Goal: Task Accomplishment & Management: Complete application form

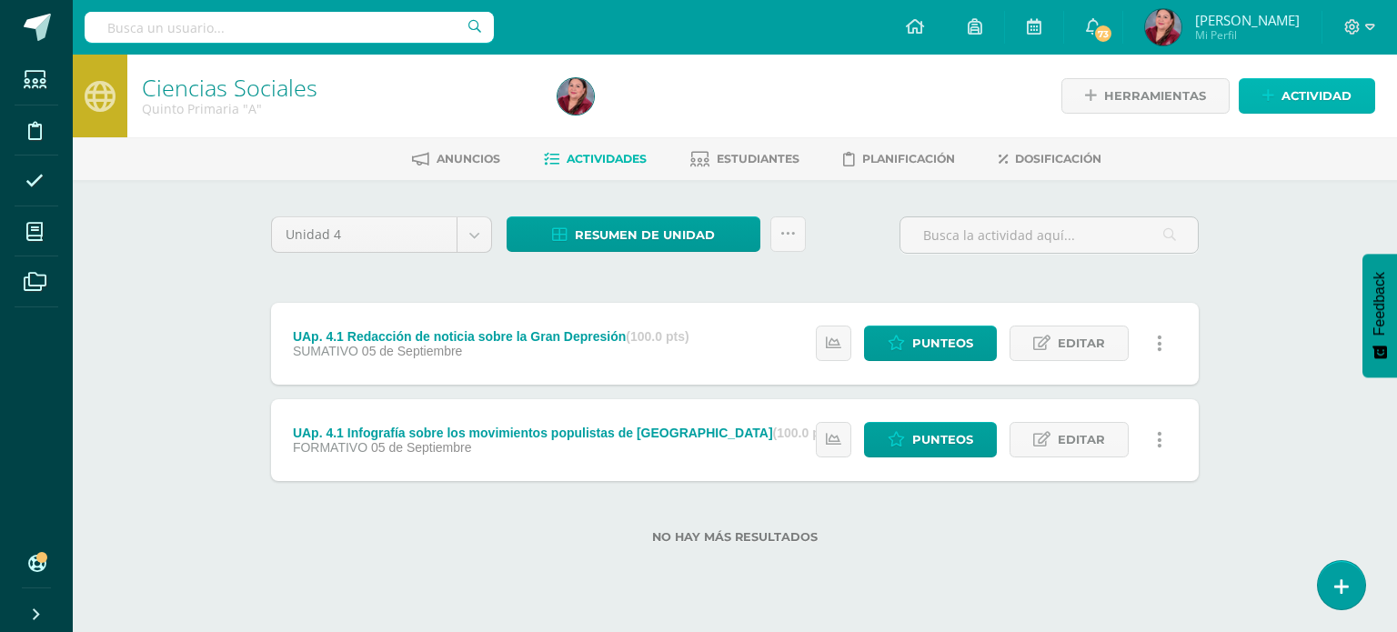
click at [1309, 105] on span "Actividad" at bounding box center [1316, 96] width 70 height 34
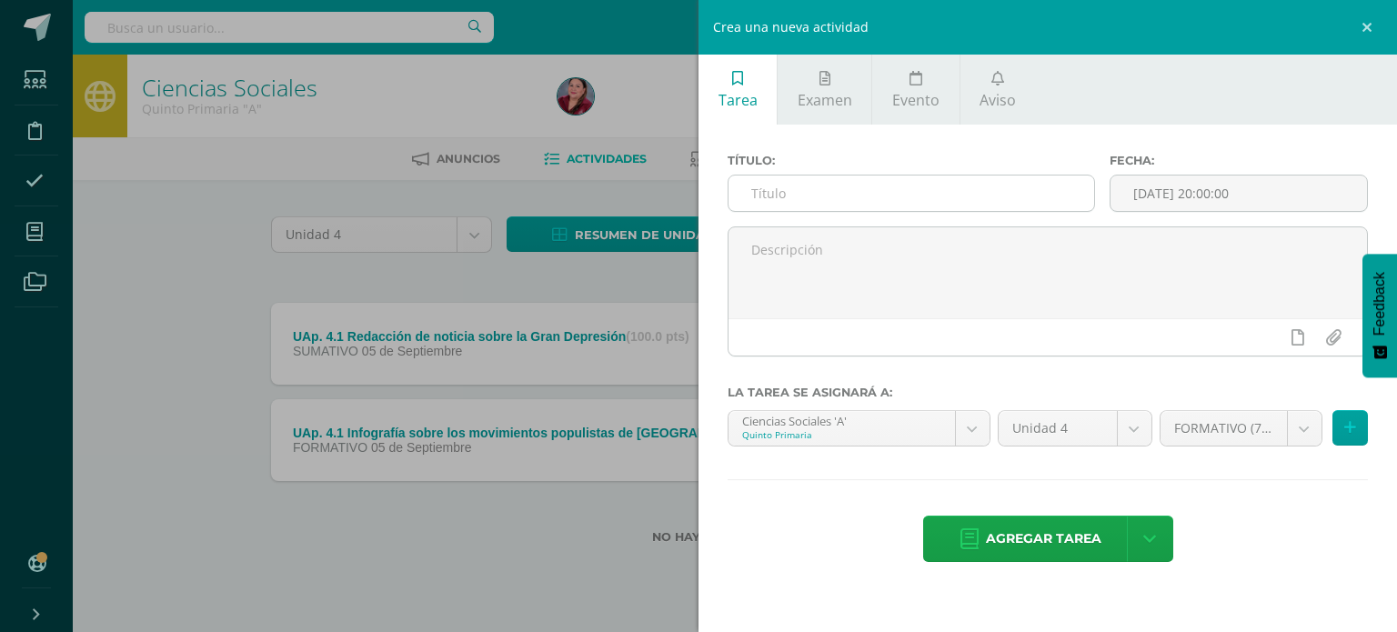
click at [838, 187] on input "text" at bounding box center [911, 193] width 366 height 35
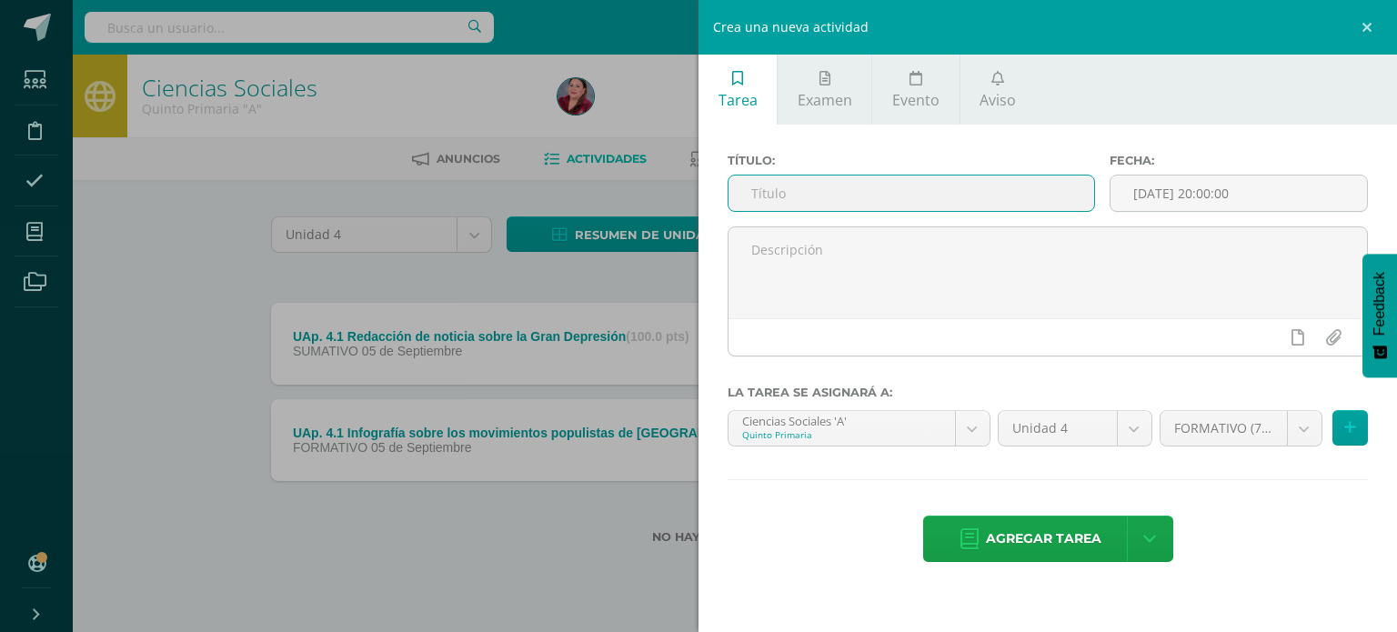
paste input "UAp. 4.2"
type input "UAp. 4.2 Línea del tiempo sobre el Conflicto Armado Interno"
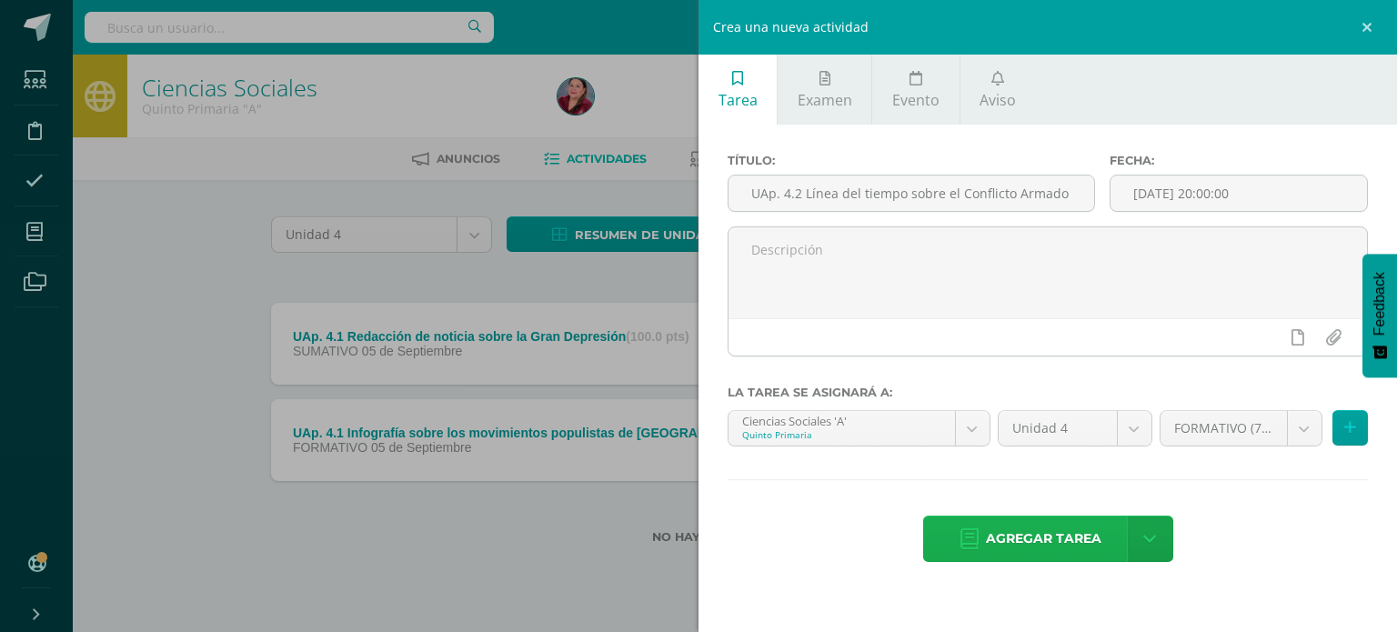
click at [1071, 532] on span "Agregar tarea" at bounding box center [1043, 539] width 115 height 45
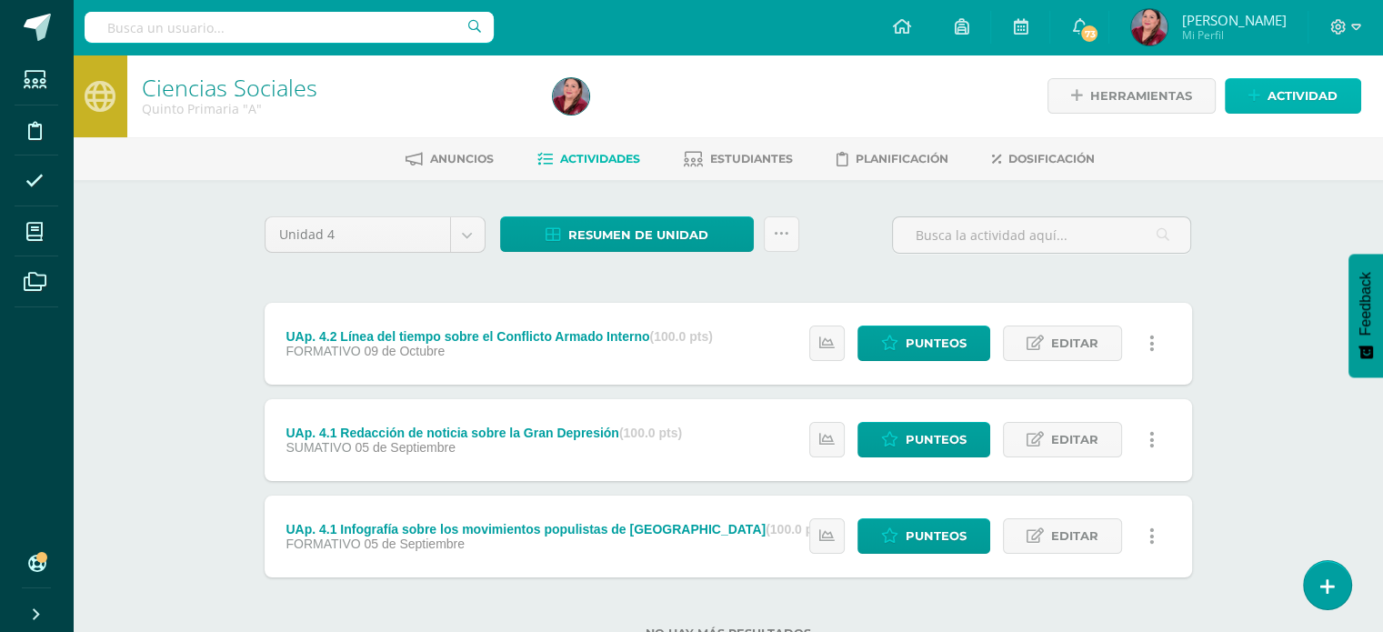
click at [1333, 100] on span "Actividad" at bounding box center [1303, 96] width 70 height 34
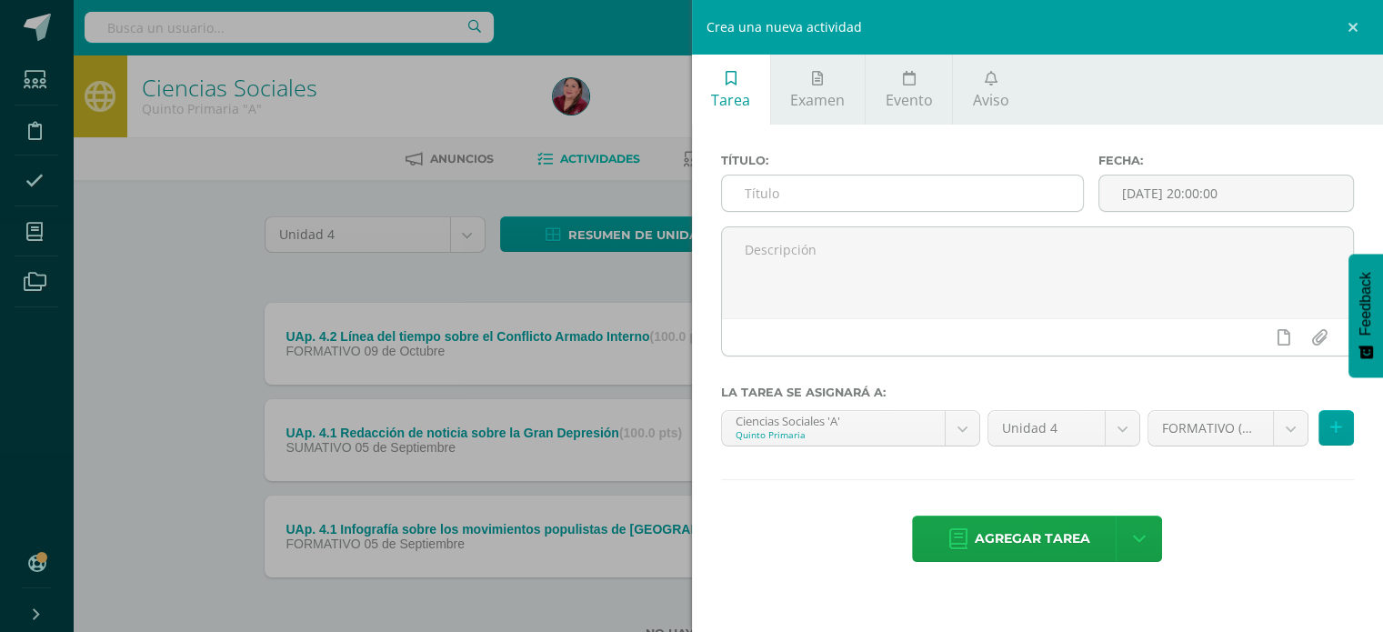
click at [886, 188] on input "text" at bounding box center [903, 193] width 362 height 35
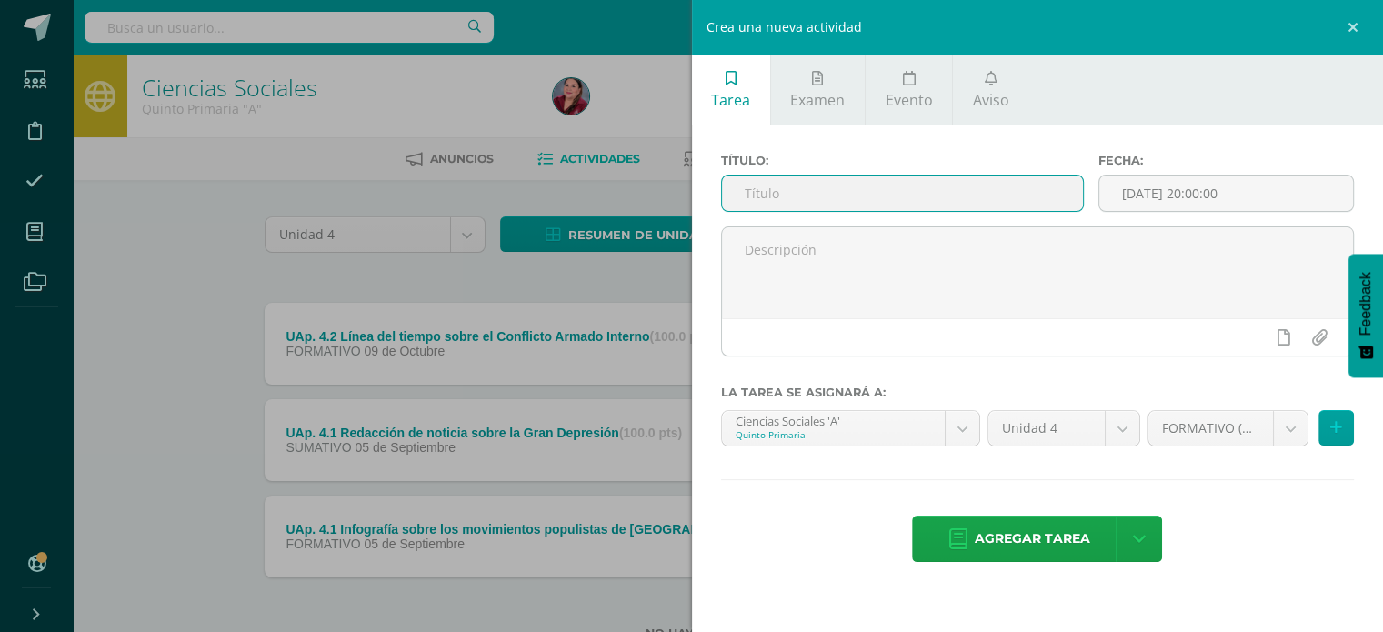
paste input "UAp. 4.2"
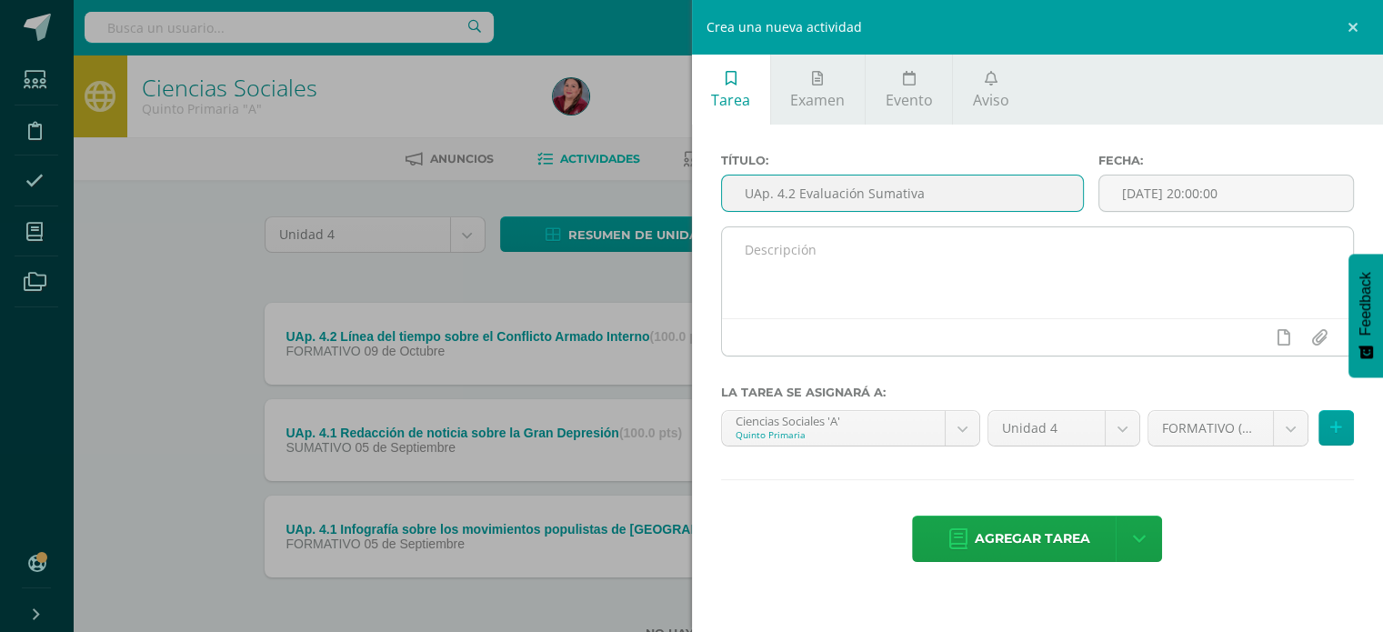
type input "UAp. 4.2 Evaluación Sumativa"
click at [872, 246] on textarea at bounding box center [1038, 272] width 632 height 91
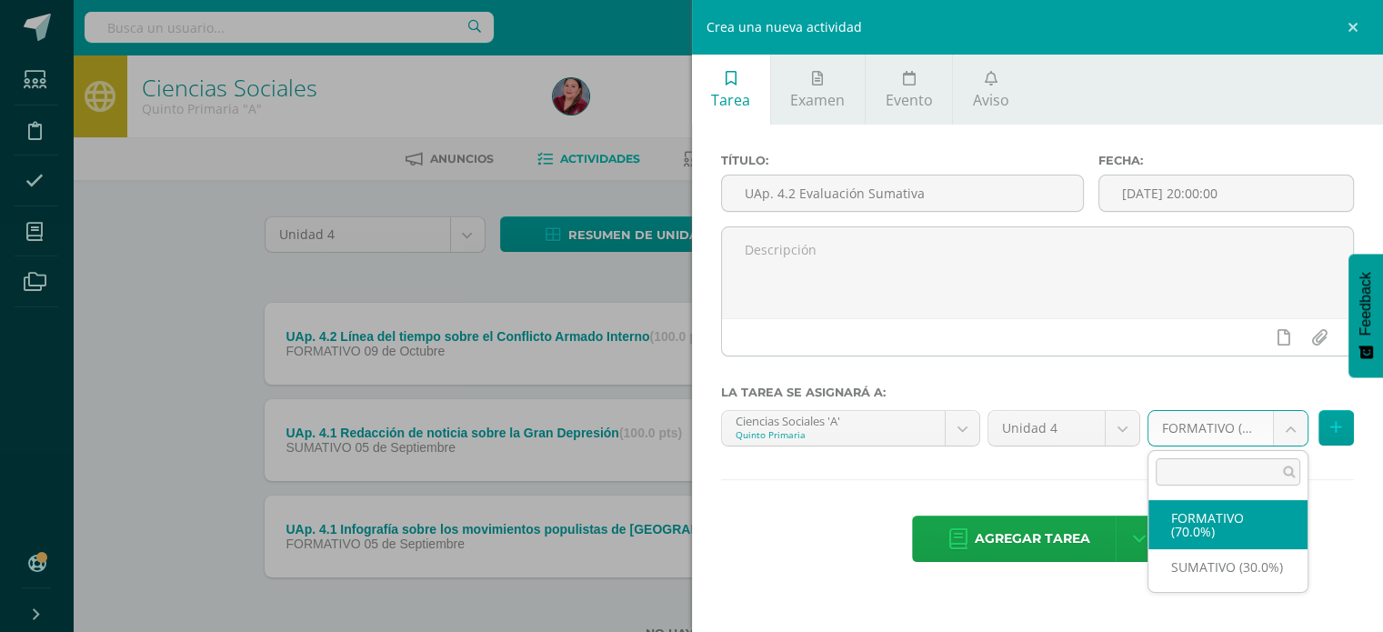
click at [1288, 421] on body "Tarea asignada exitosamente Estudiantes Disciplina Asistencia Mis cursos Archiv…" at bounding box center [691, 349] width 1383 height 698
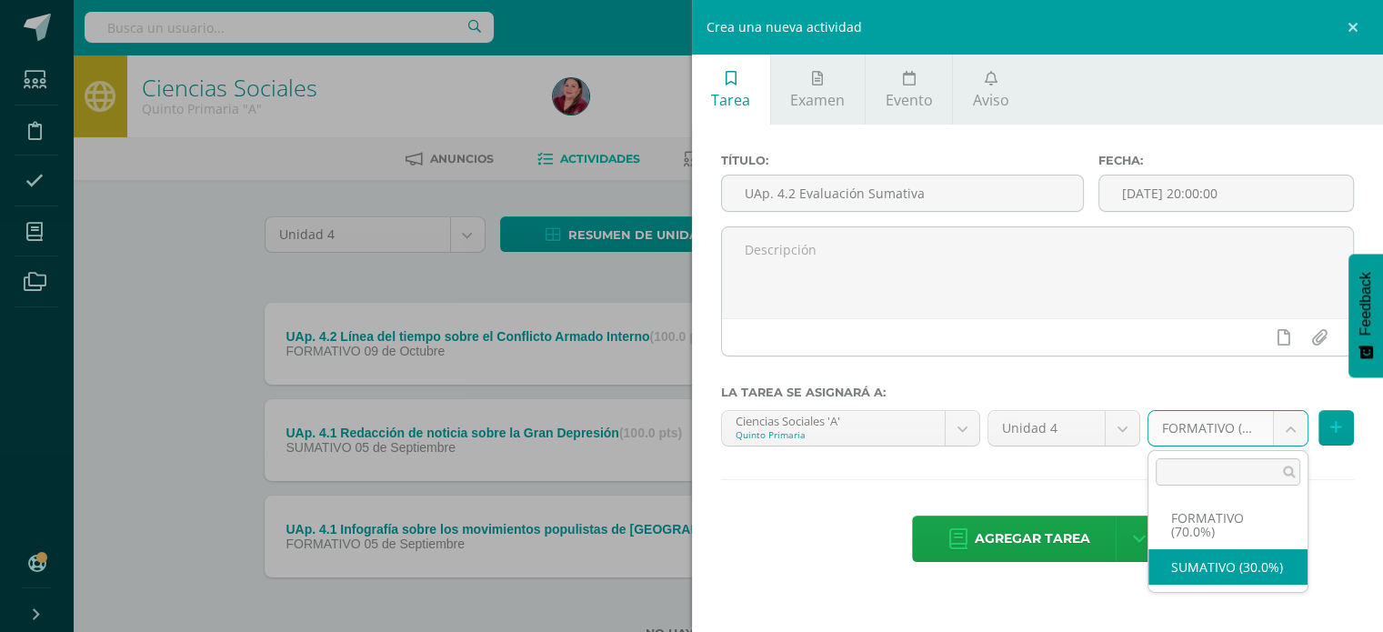
select select "208289"
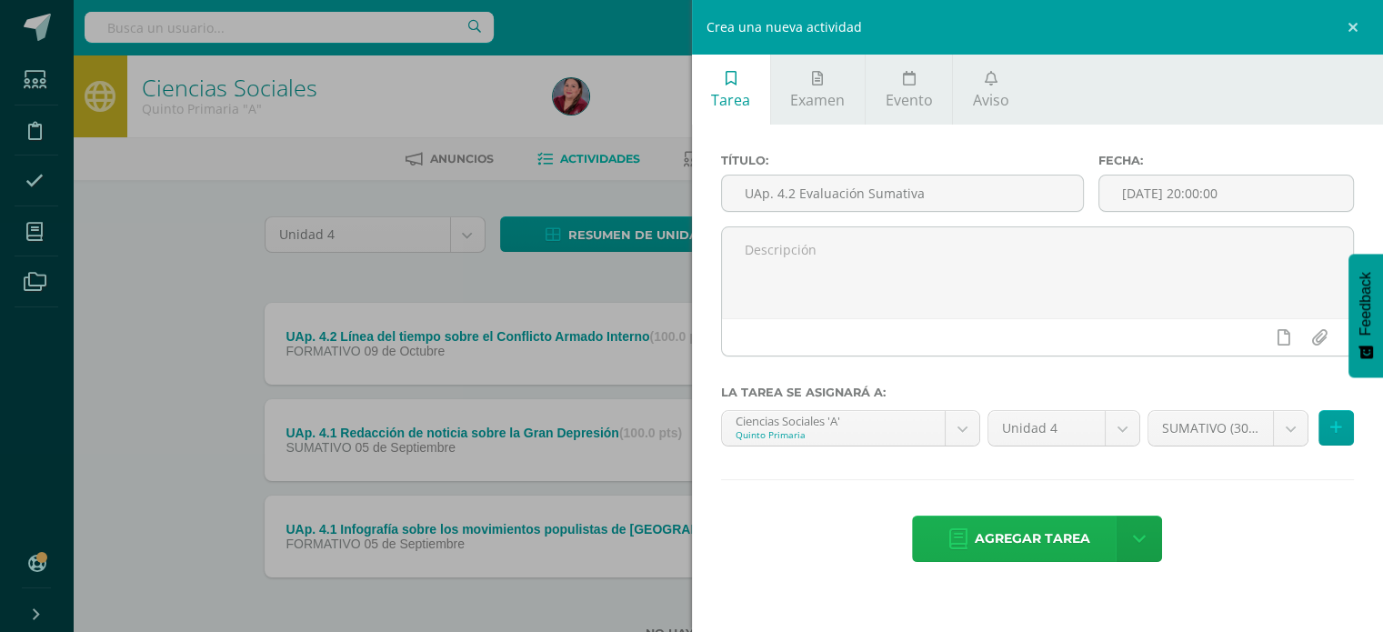
click at [1042, 542] on span "Agregar tarea" at bounding box center [1032, 539] width 115 height 45
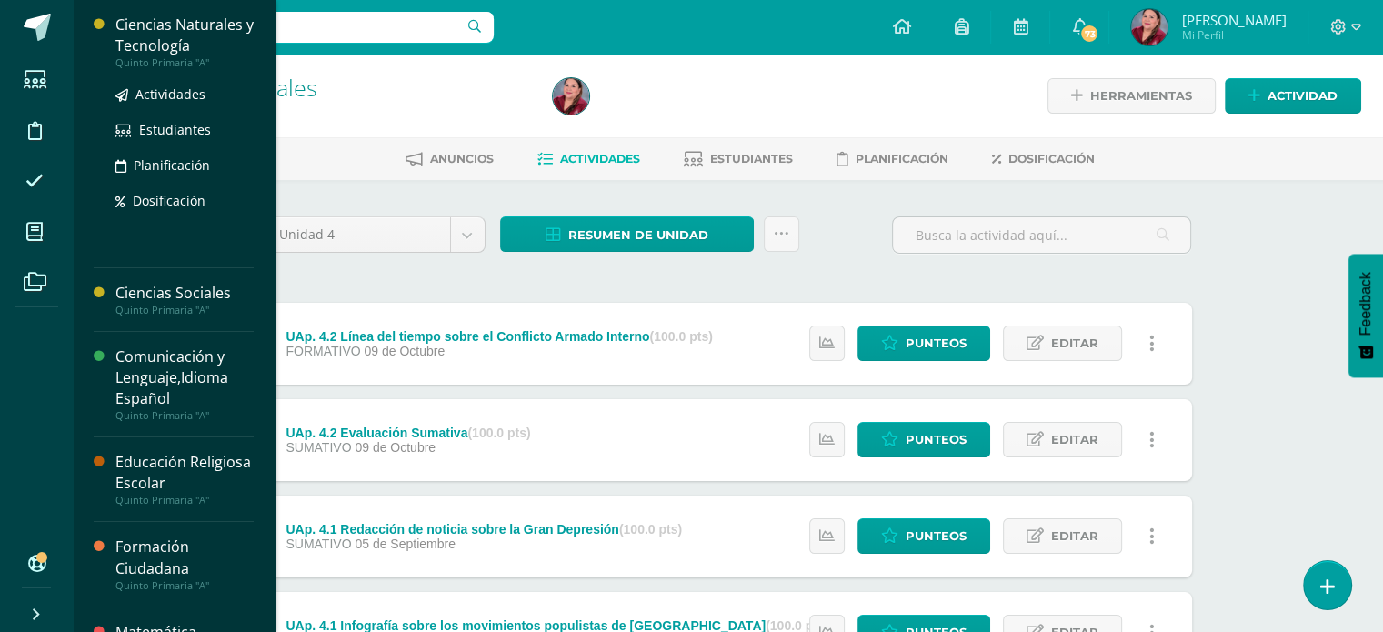
click at [189, 32] on div "Ciencias Naturales y Tecnología" at bounding box center [184, 36] width 138 height 42
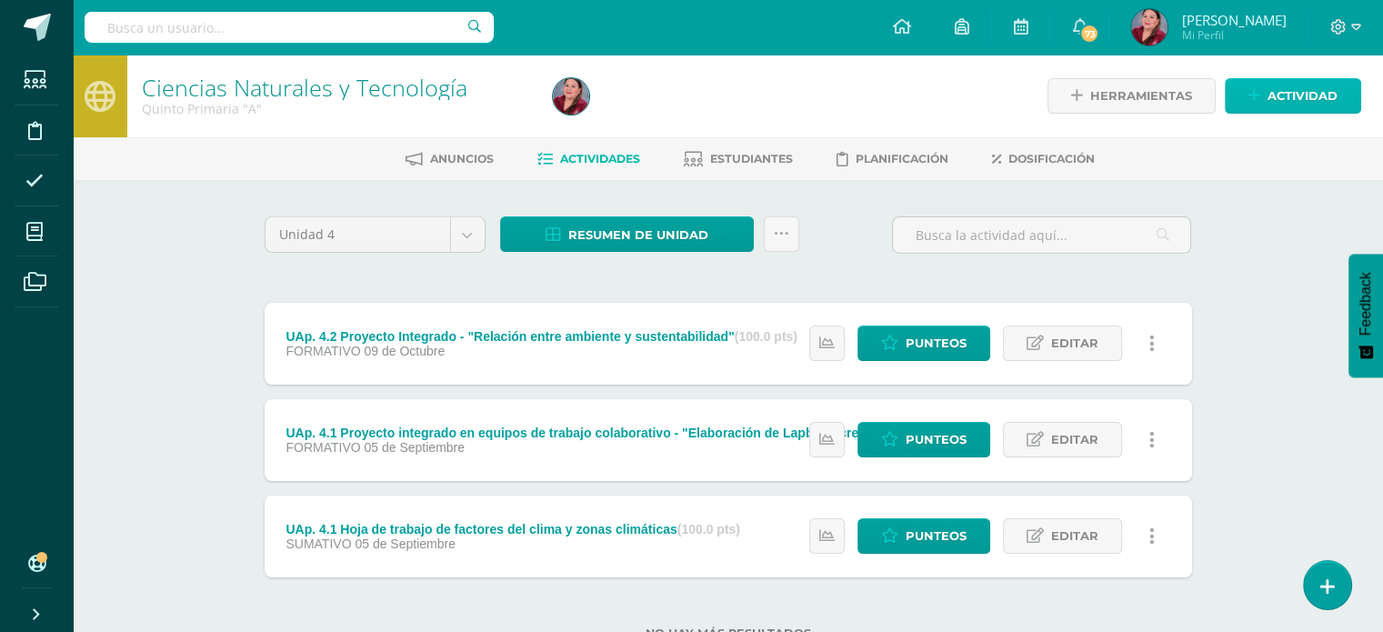
click at [1284, 105] on span "Actividad" at bounding box center [1303, 96] width 70 height 34
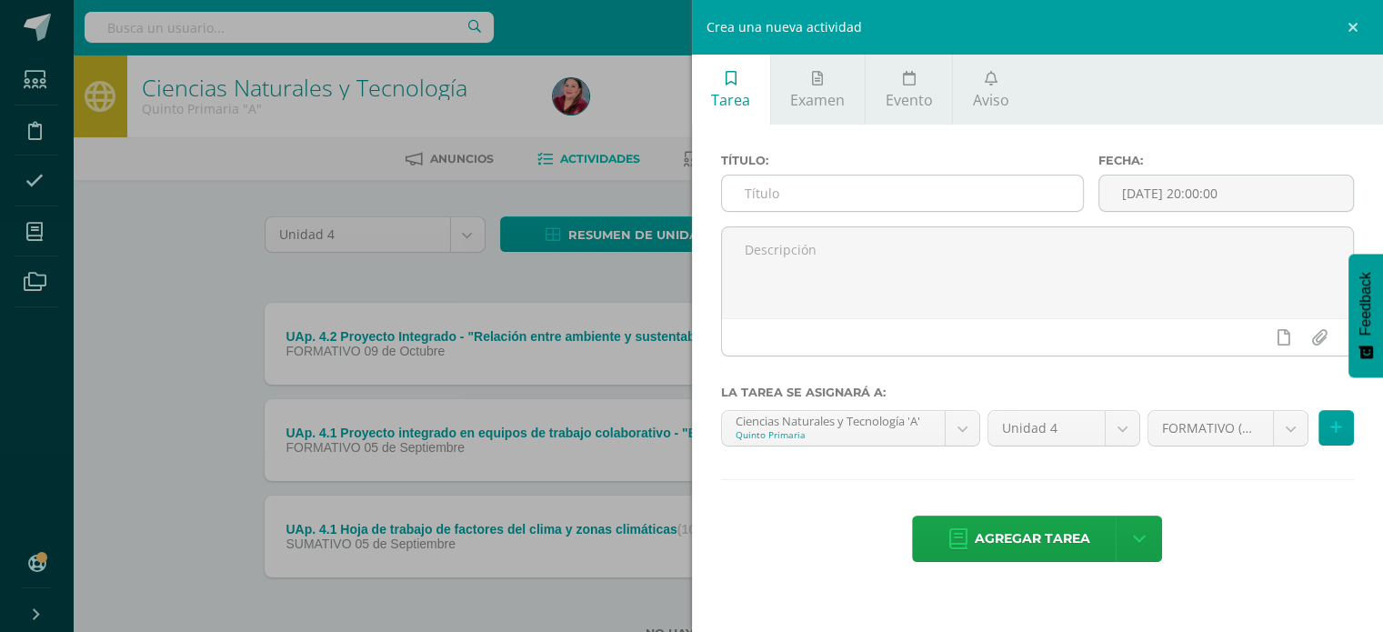
click at [844, 196] on input "text" at bounding box center [903, 193] width 362 height 35
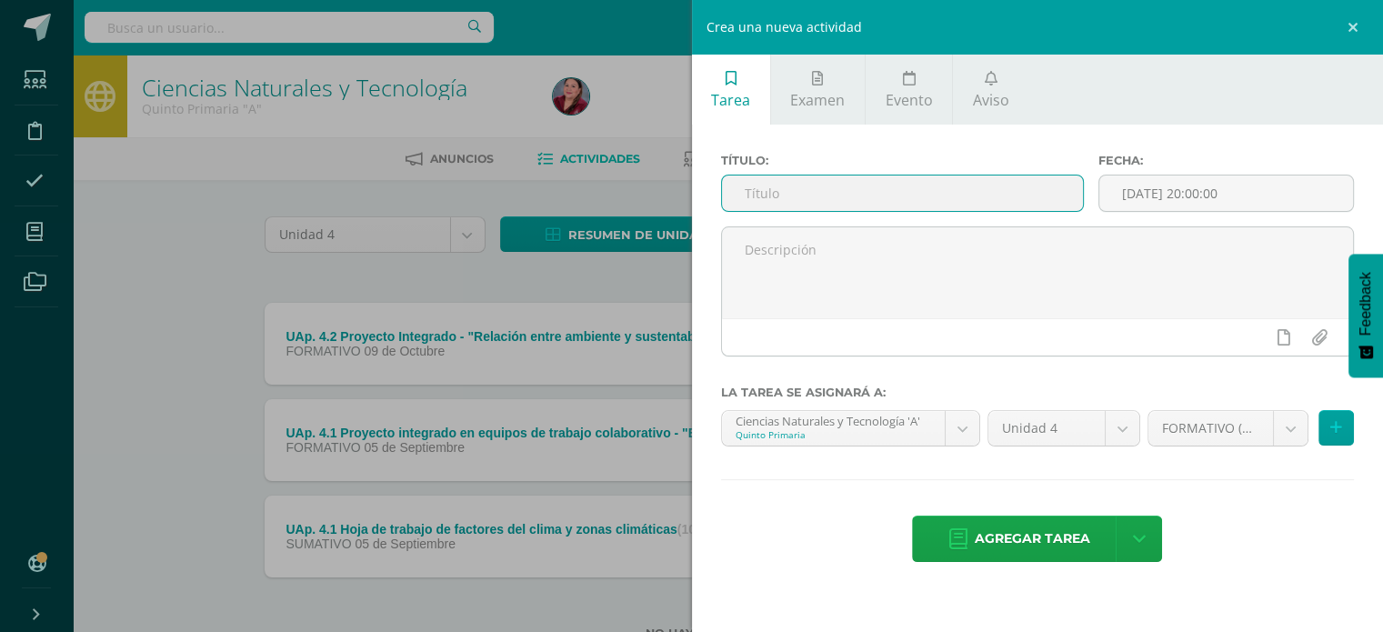
paste input "UAp. 4.2"
type input "UAp. 4.2 Hoja de trabajo sobre la mercantilización de especies y consecuencias …"
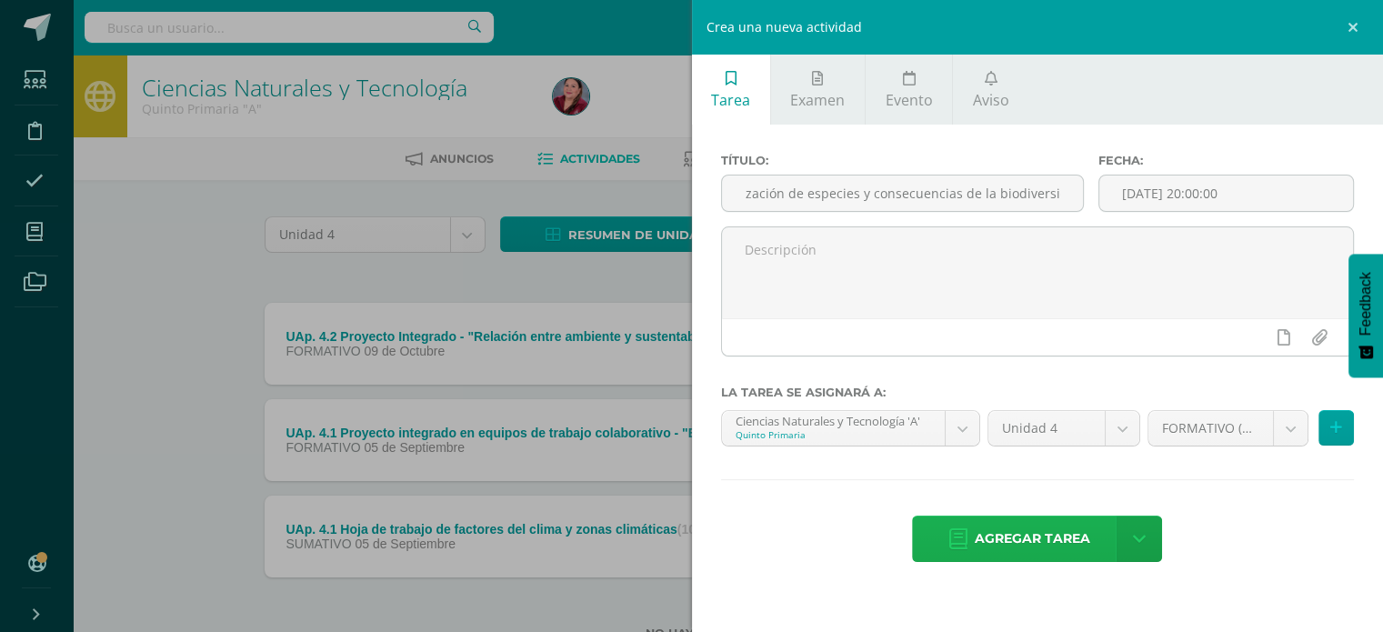
scroll to position [0, 0]
click at [1038, 531] on span "Agregar tarea" at bounding box center [1032, 539] width 115 height 45
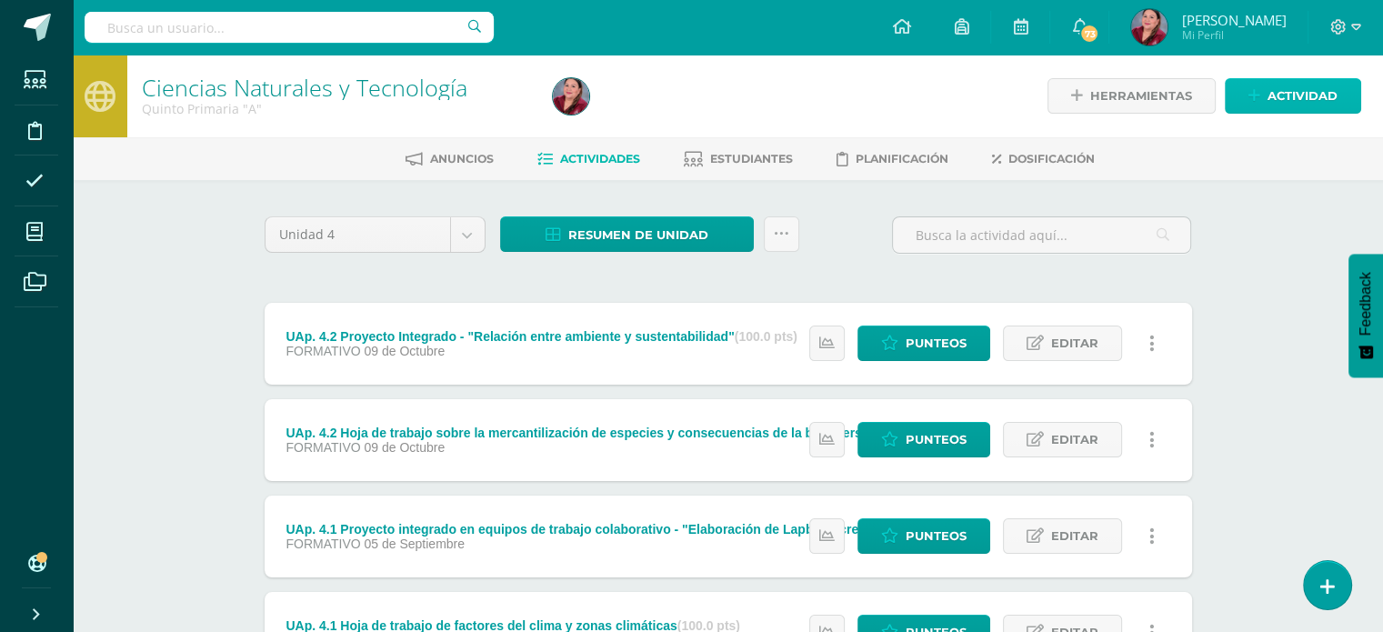
click at [1258, 92] on icon at bounding box center [1255, 95] width 12 height 15
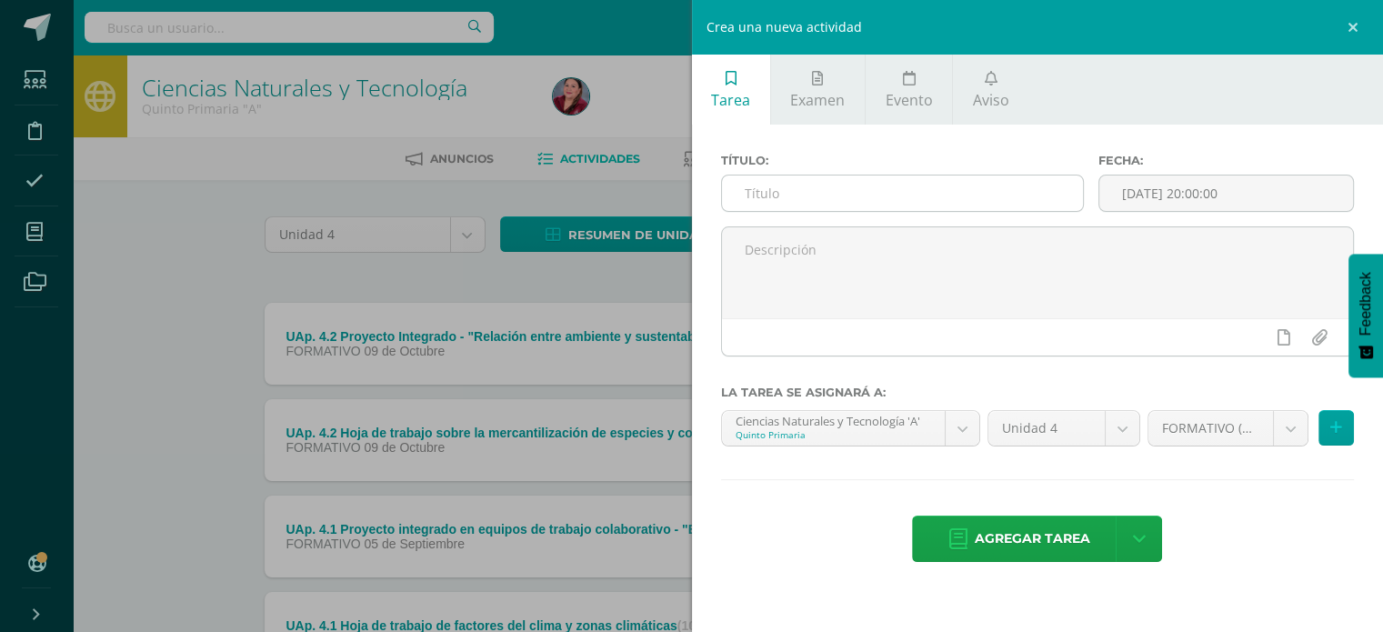
click at [831, 191] on input "text" at bounding box center [903, 193] width 362 height 35
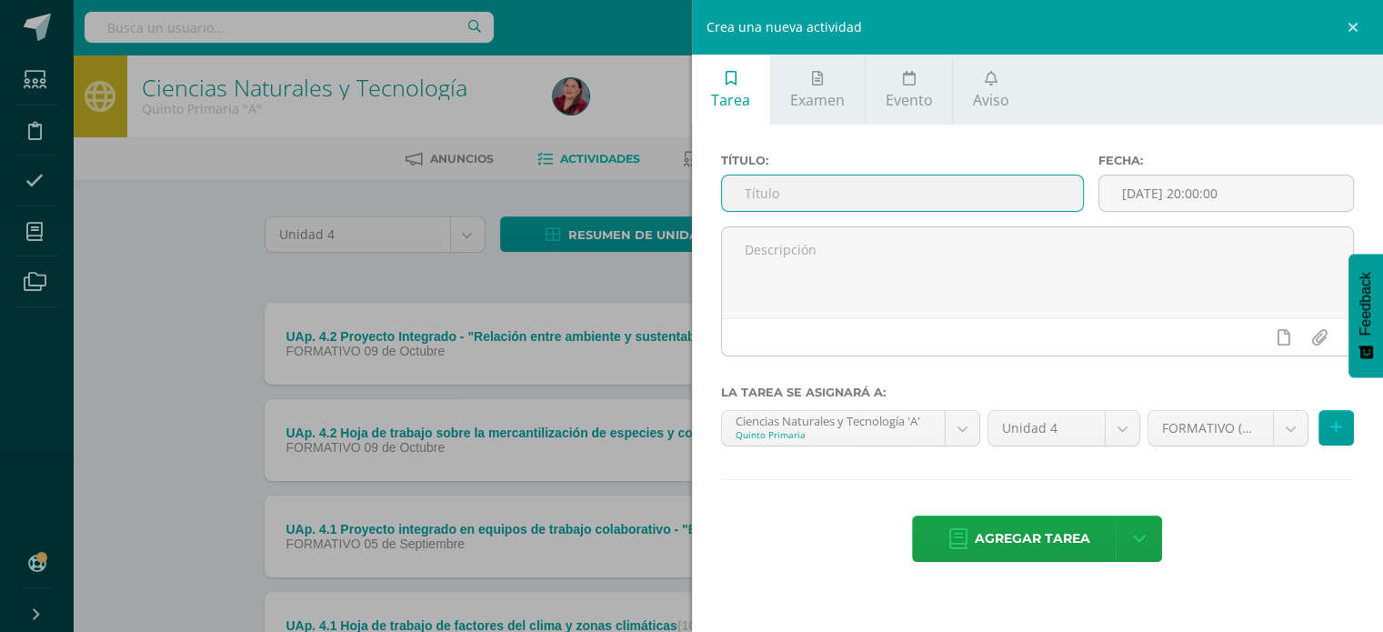
paste input "UAp. 4.2"
type input "UAp. 4.2 Evaluación Sumativa"
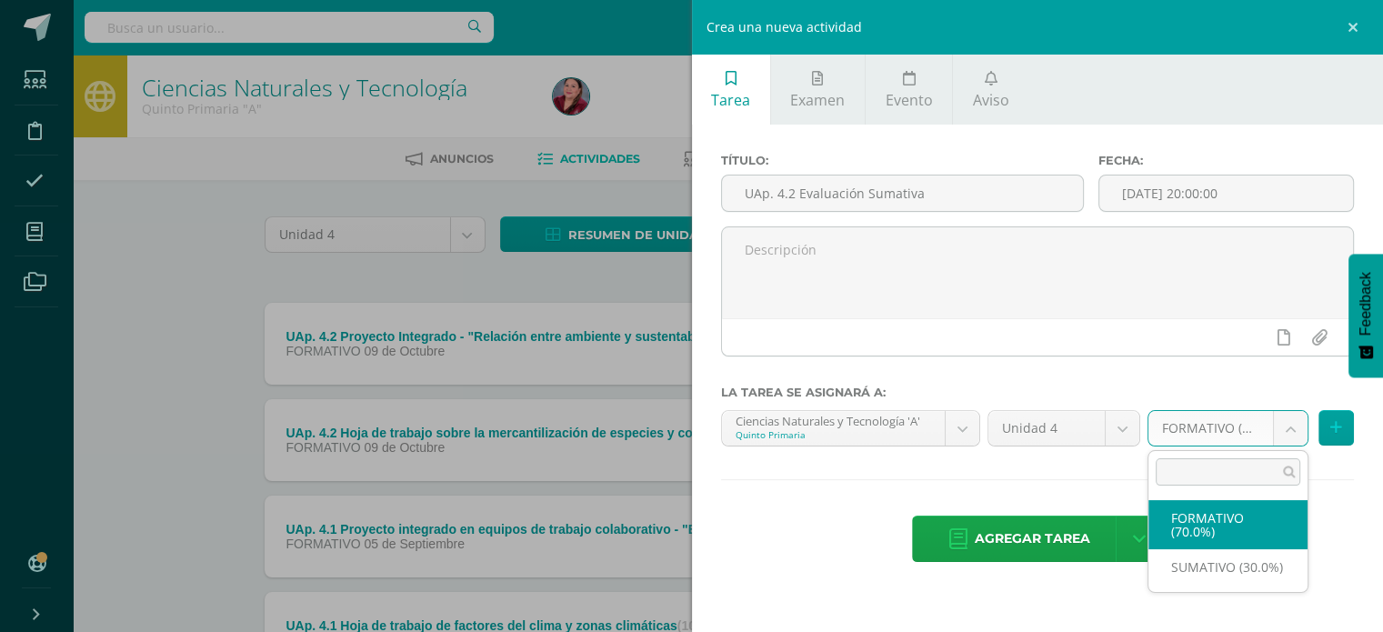
click at [1283, 436] on body "Tarea asignada exitosamente Estudiantes Disciplina Asistencia Mis cursos Archiv…" at bounding box center [691, 397] width 1383 height 795
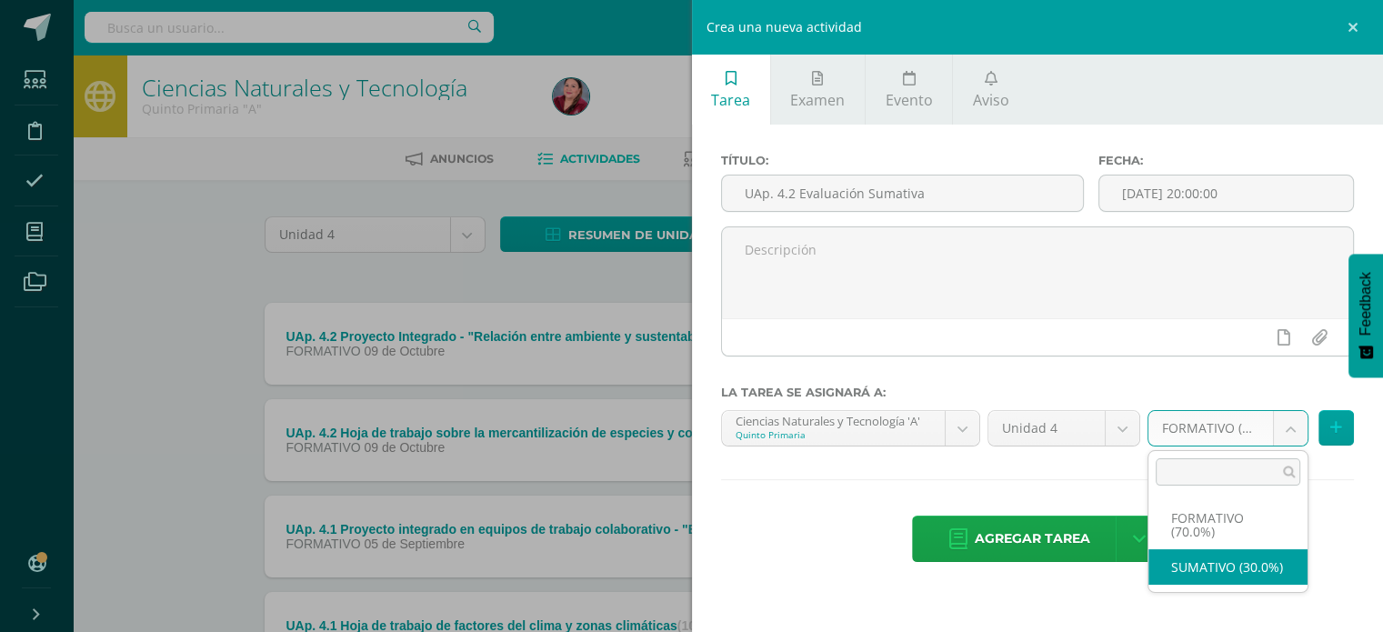
select select "208328"
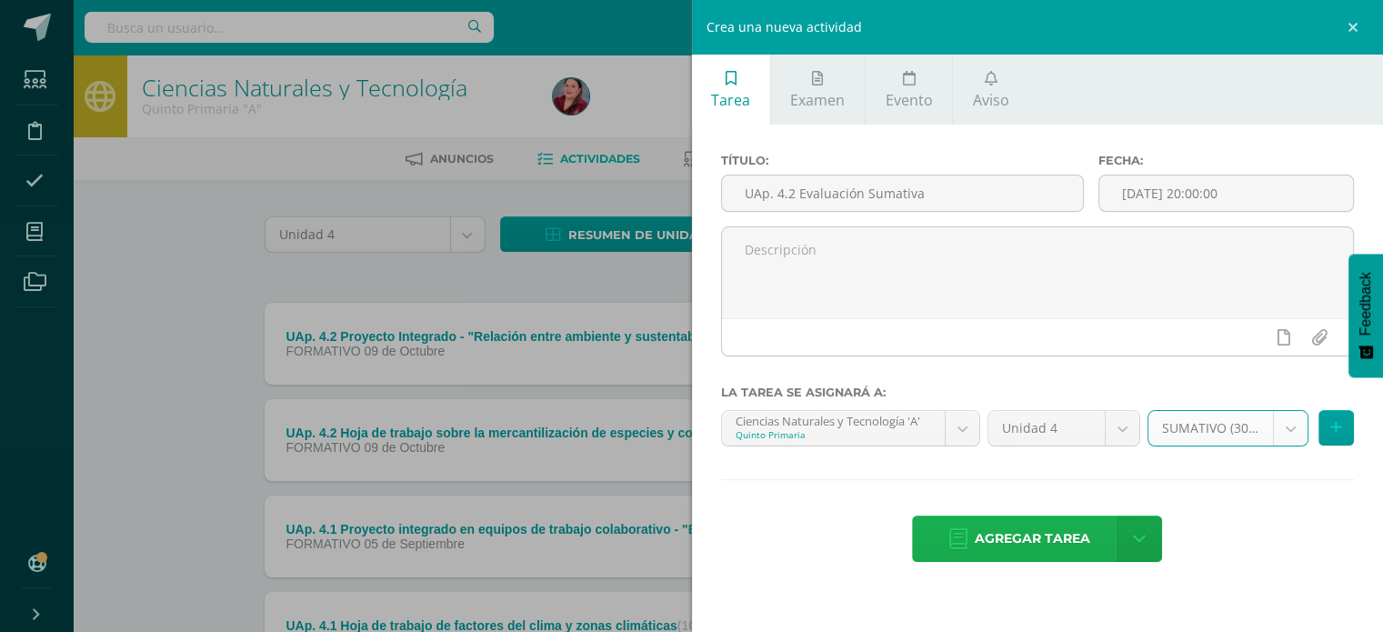
click at [1053, 537] on span "Agregar tarea" at bounding box center [1032, 539] width 115 height 45
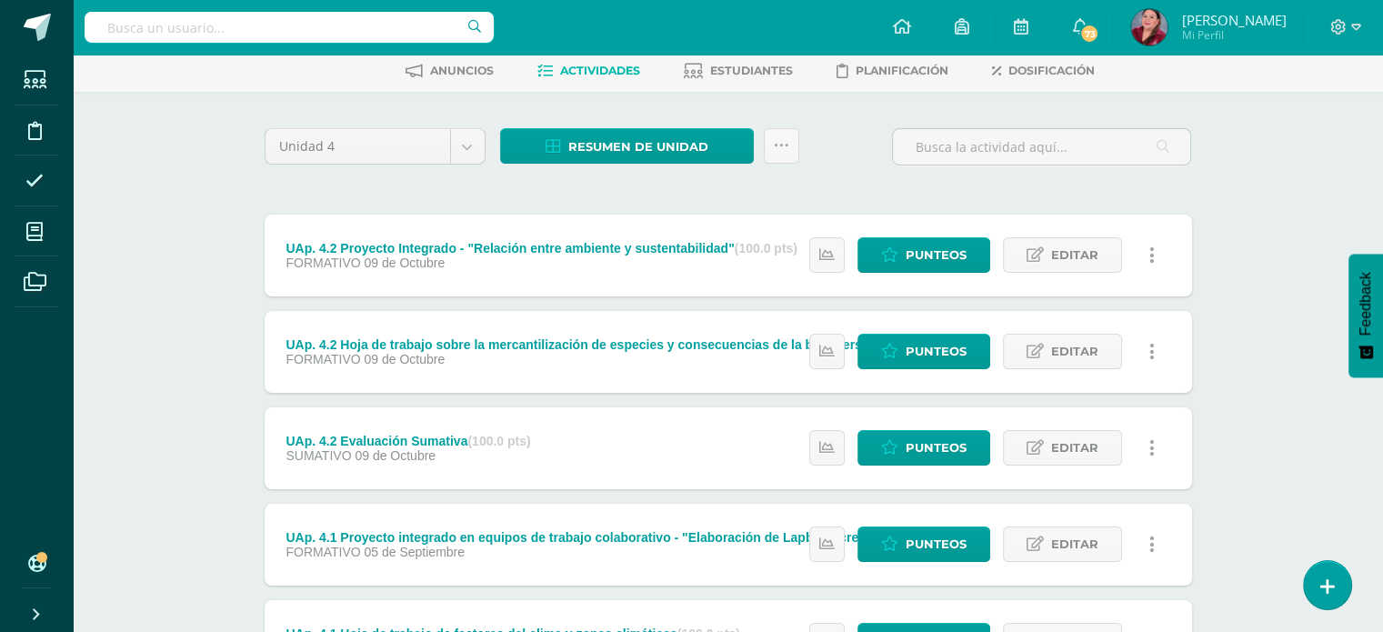
scroll to position [91, 0]
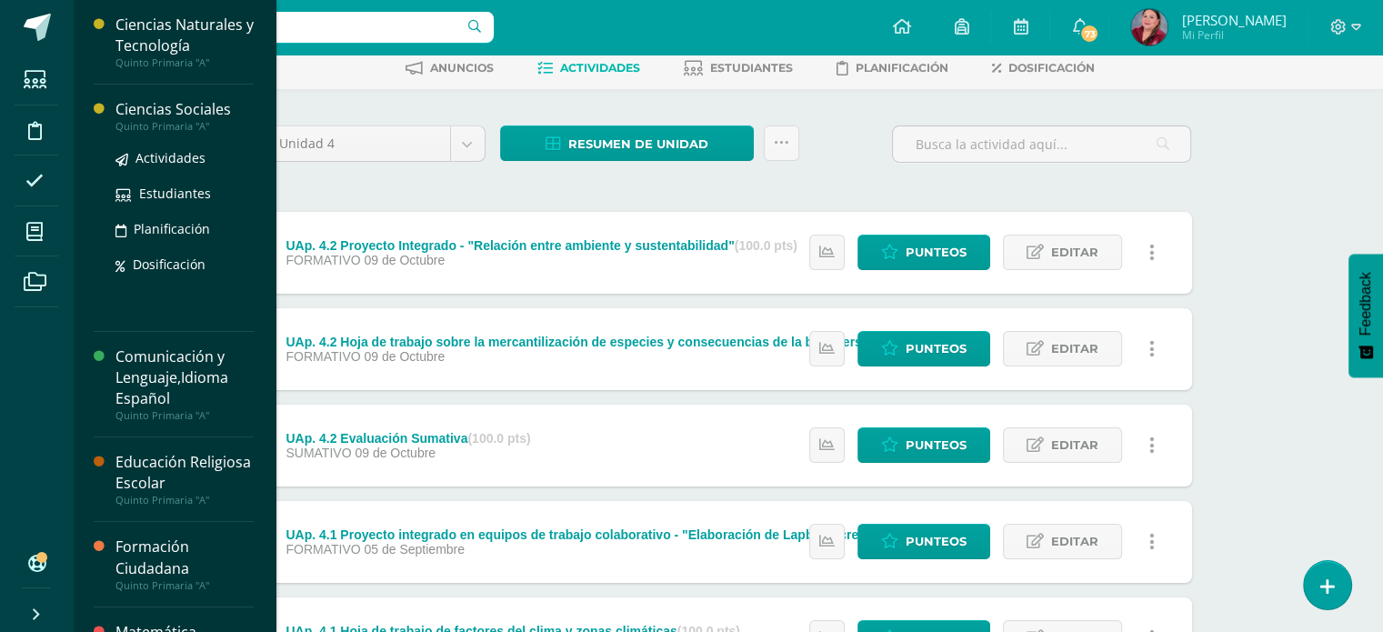
click at [168, 111] on div "Ciencias Sociales" at bounding box center [184, 109] width 138 height 21
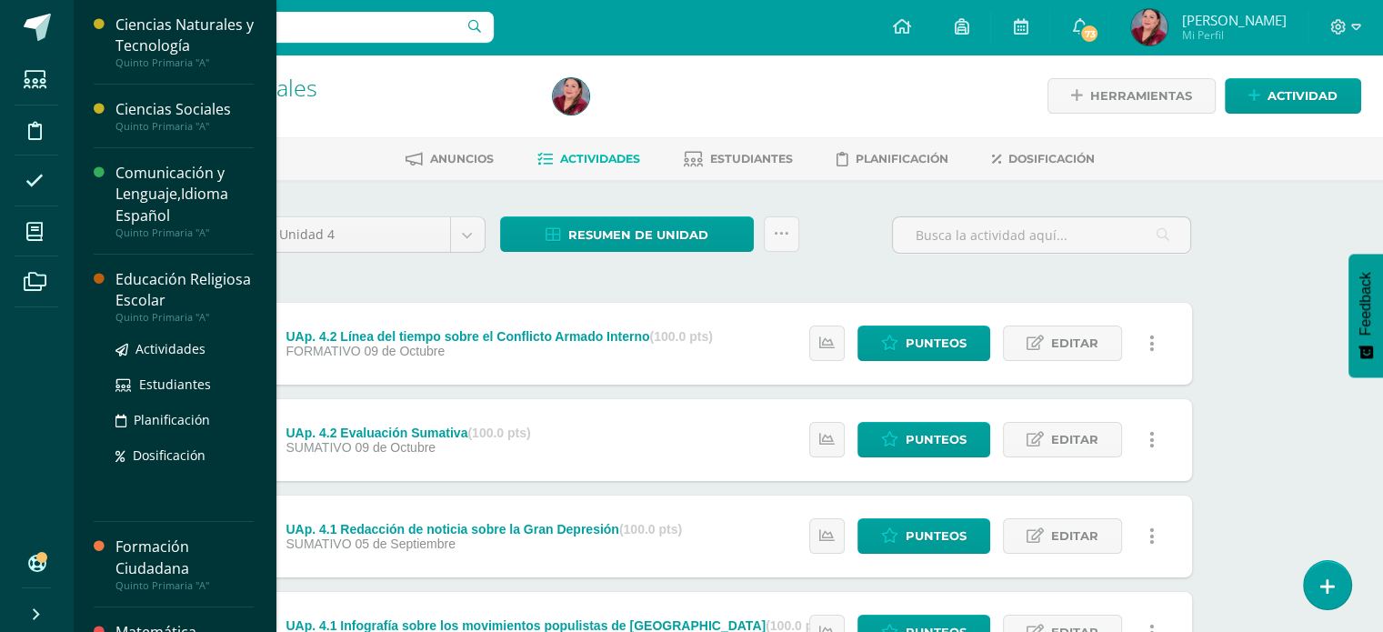
click at [156, 285] on div "Educación Religiosa Escolar" at bounding box center [184, 290] width 138 height 42
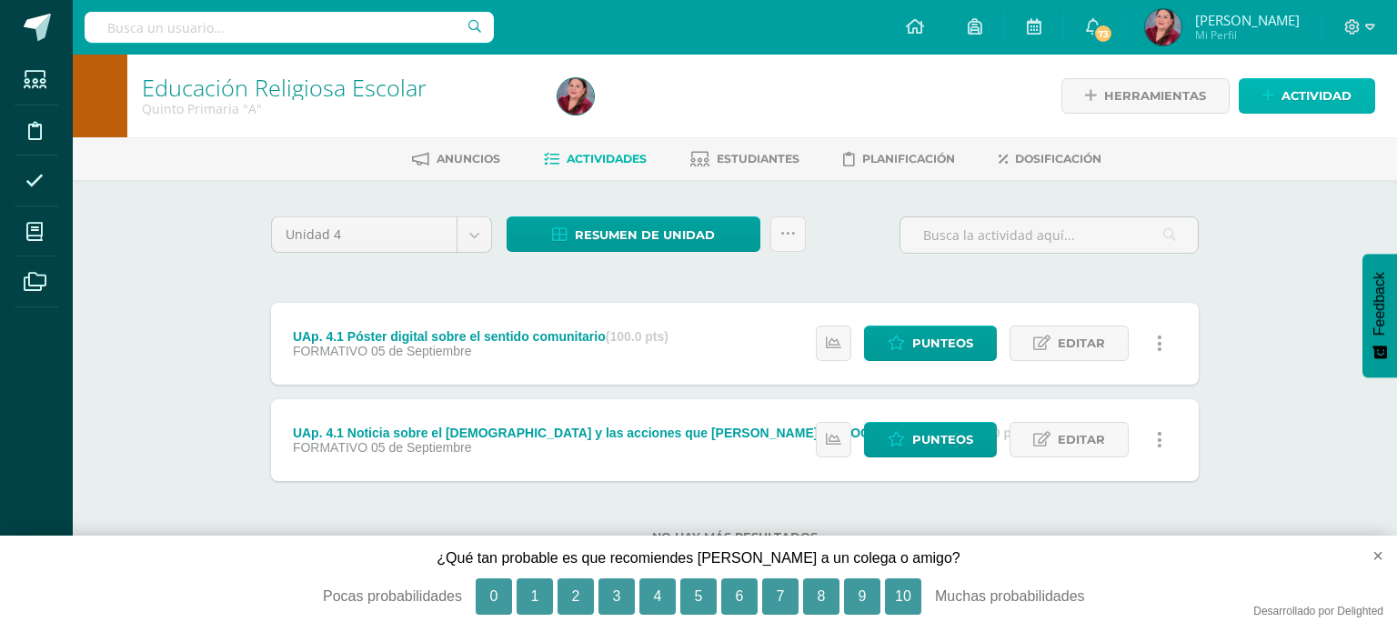
click at [1293, 99] on span "Actividad" at bounding box center [1316, 96] width 70 height 34
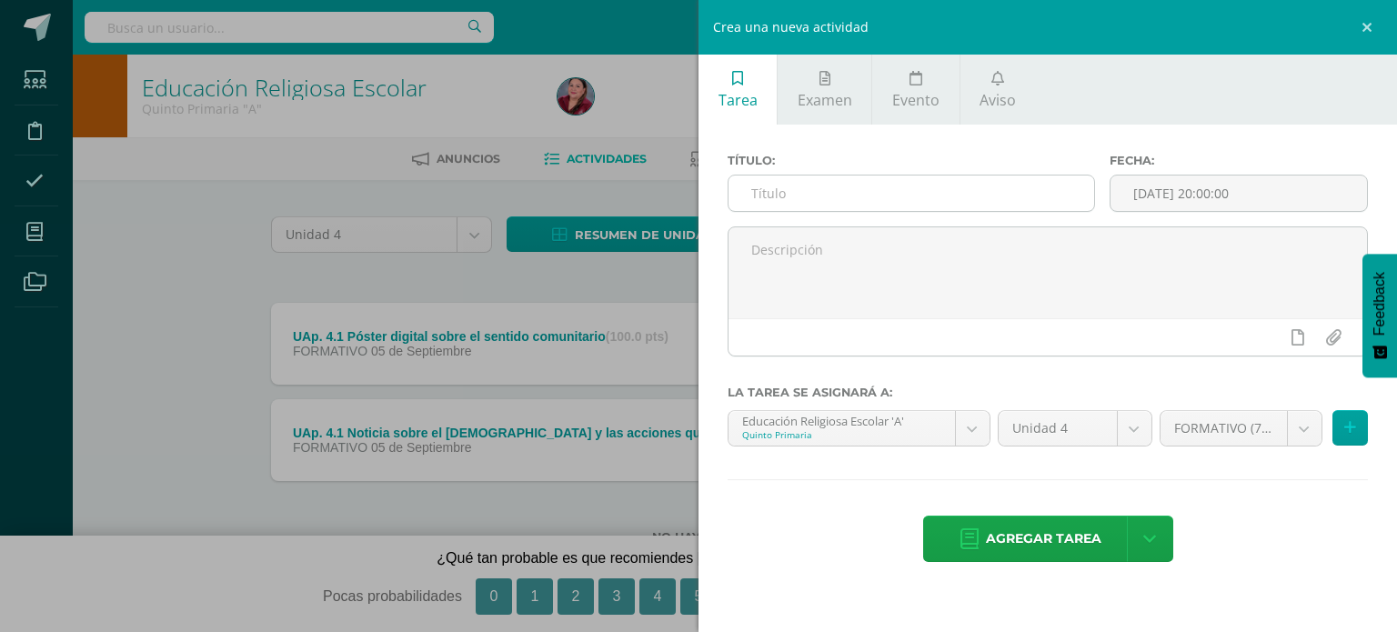
click at [815, 192] on input "text" at bounding box center [911, 193] width 366 height 35
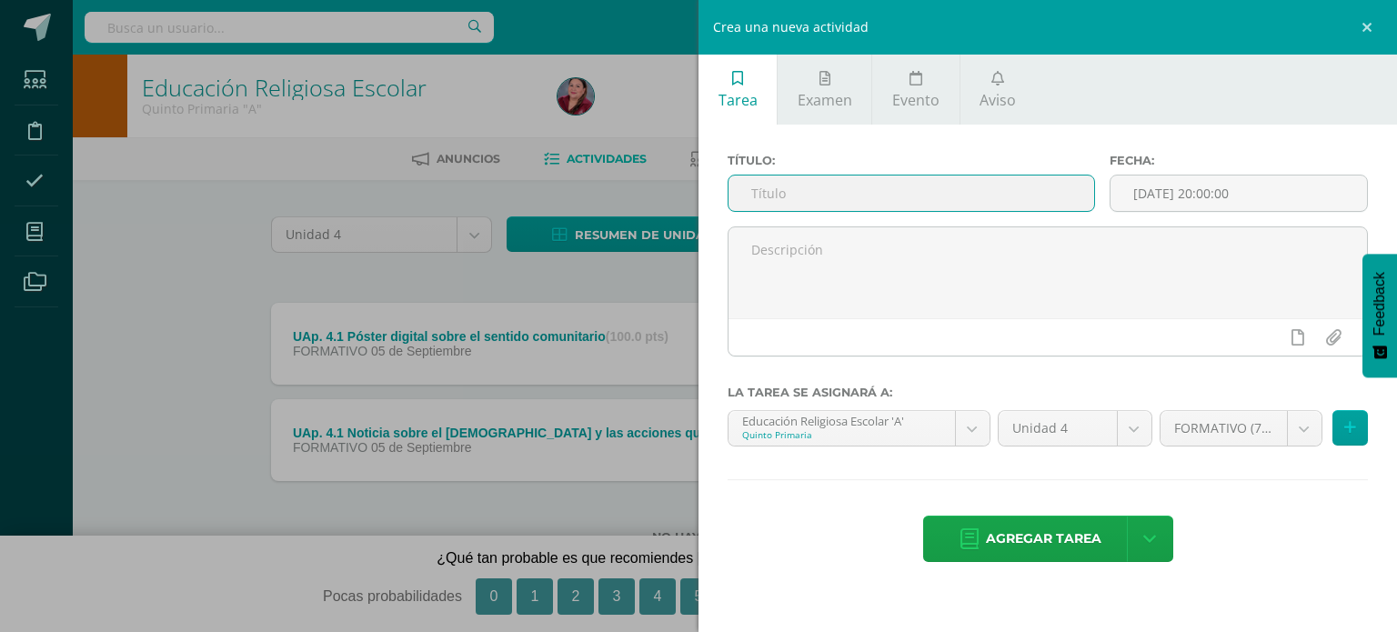
paste input "UAp. 4.2"
type input "UAp. 4.2 Evaluación Sumativa"
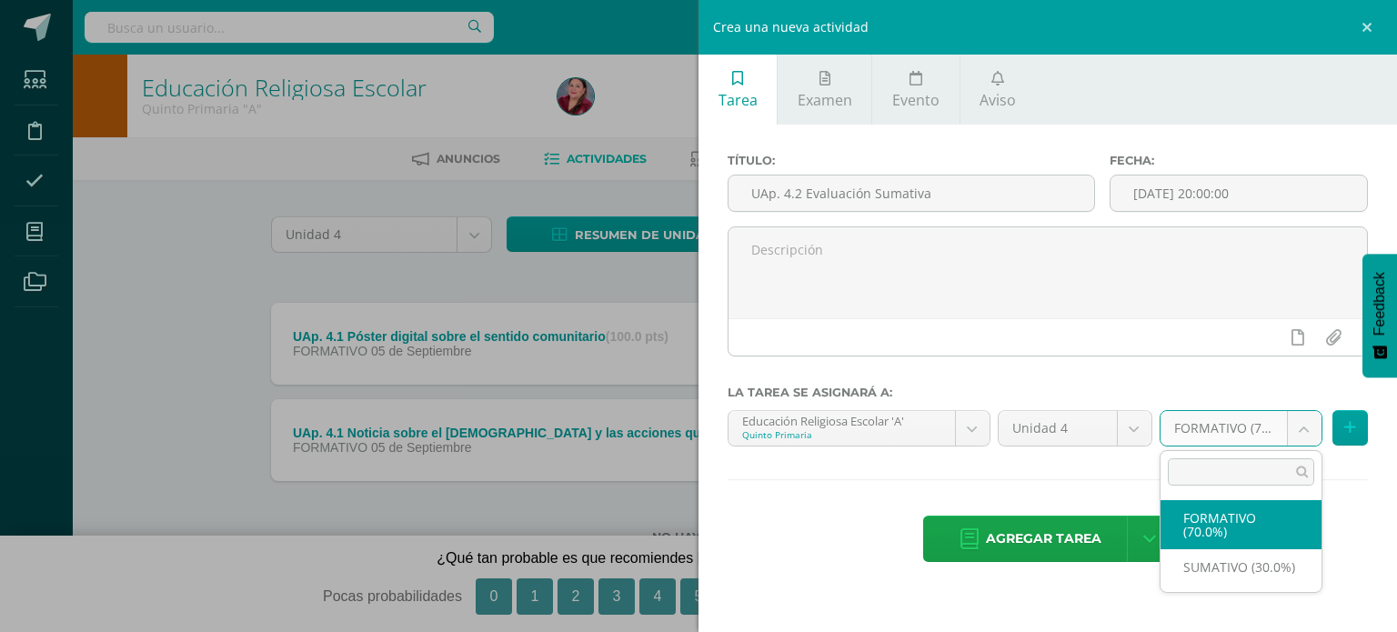
click at [1297, 426] on body "Estudiantes Disciplina Asistencia Mis cursos Archivos Soporte Ayuda Reportar un…" at bounding box center [698, 301] width 1397 height 602
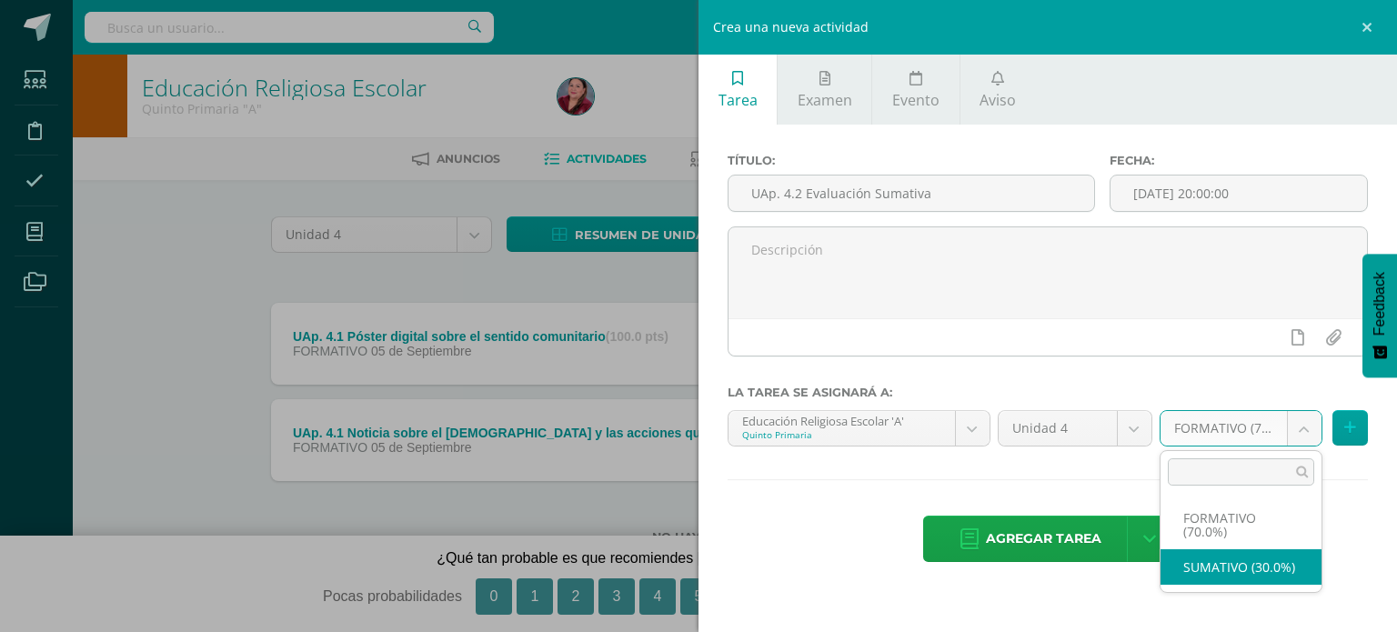
select select "208250"
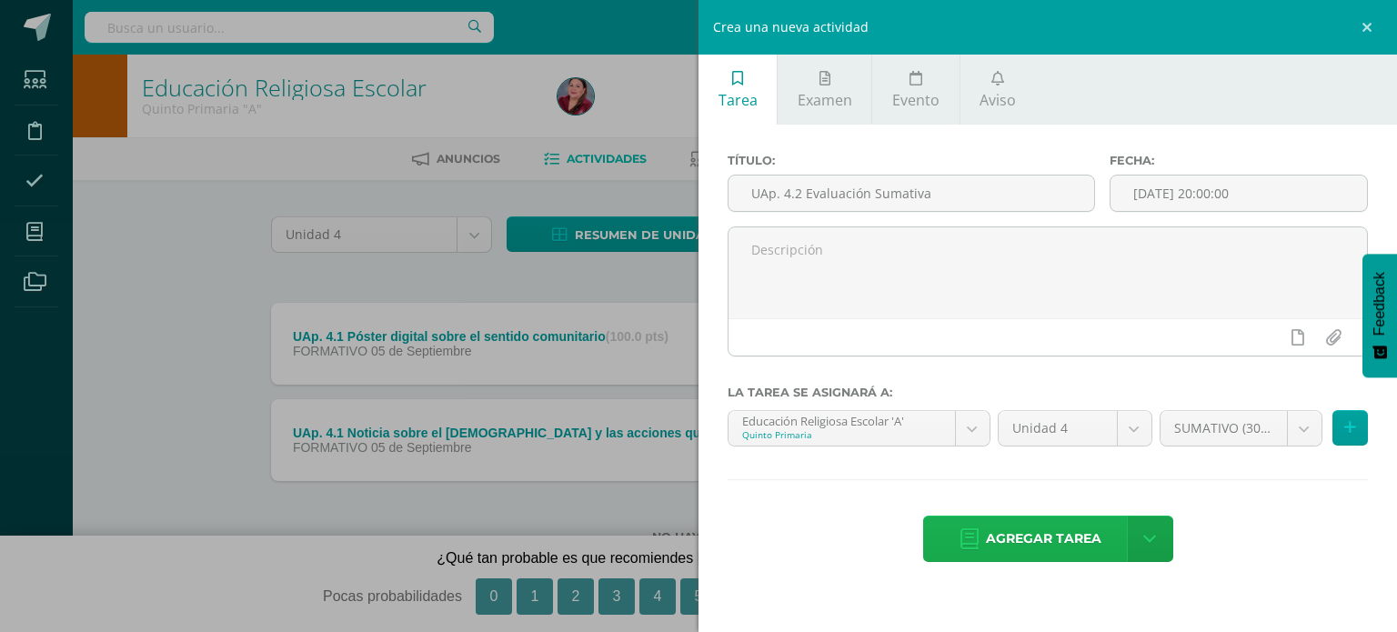
click at [1001, 533] on span "Agregar tarea" at bounding box center [1043, 539] width 115 height 45
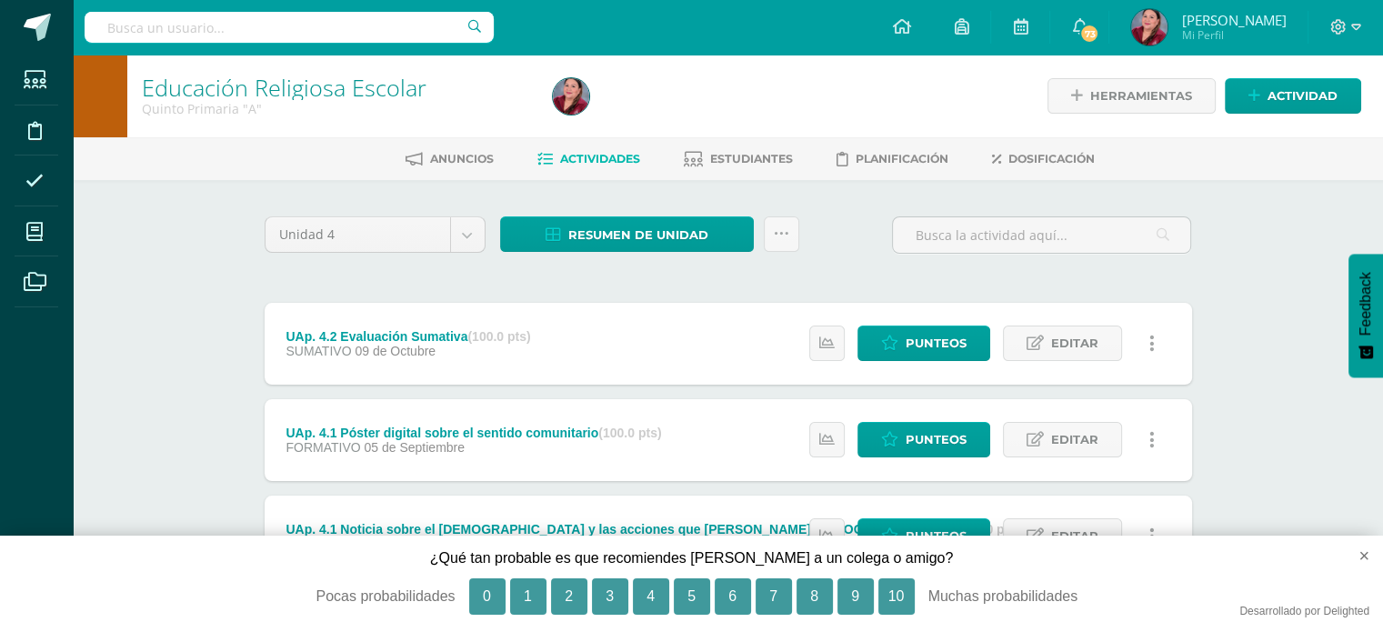
click at [1152, 342] on icon at bounding box center [1151, 344] width 5 height 20
click at [1069, 462] on link "Eliminar" at bounding box center [1119, 459] width 186 height 28
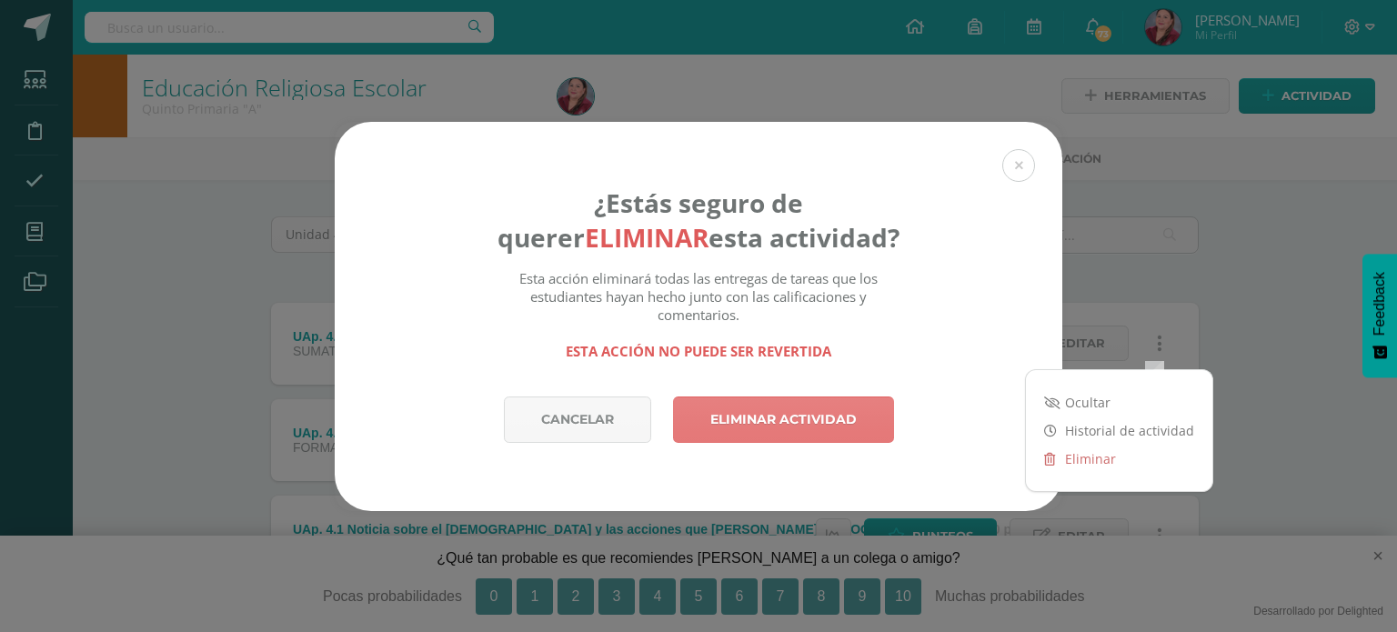
click at [830, 419] on link "Eliminar actividad" at bounding box center [783, 419] width 221 height 46
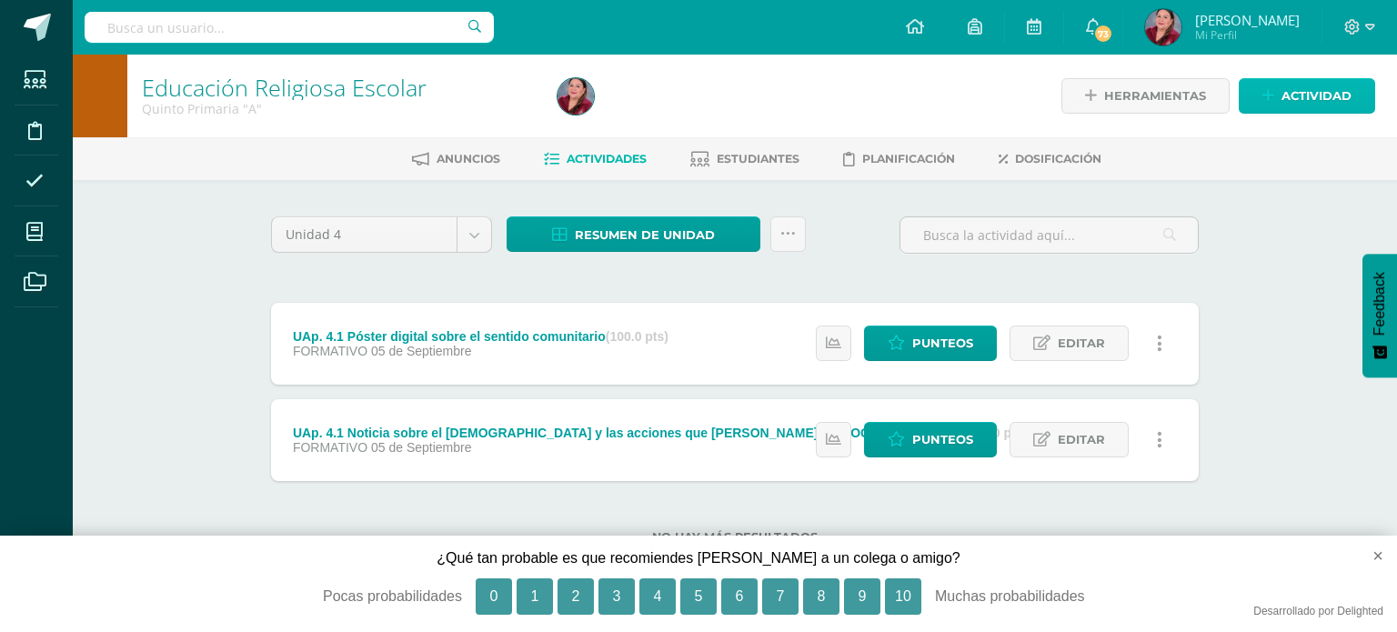
click at [1305, 98] on span "Actividad" at bounding box center [1316, 96] width 70 height 34
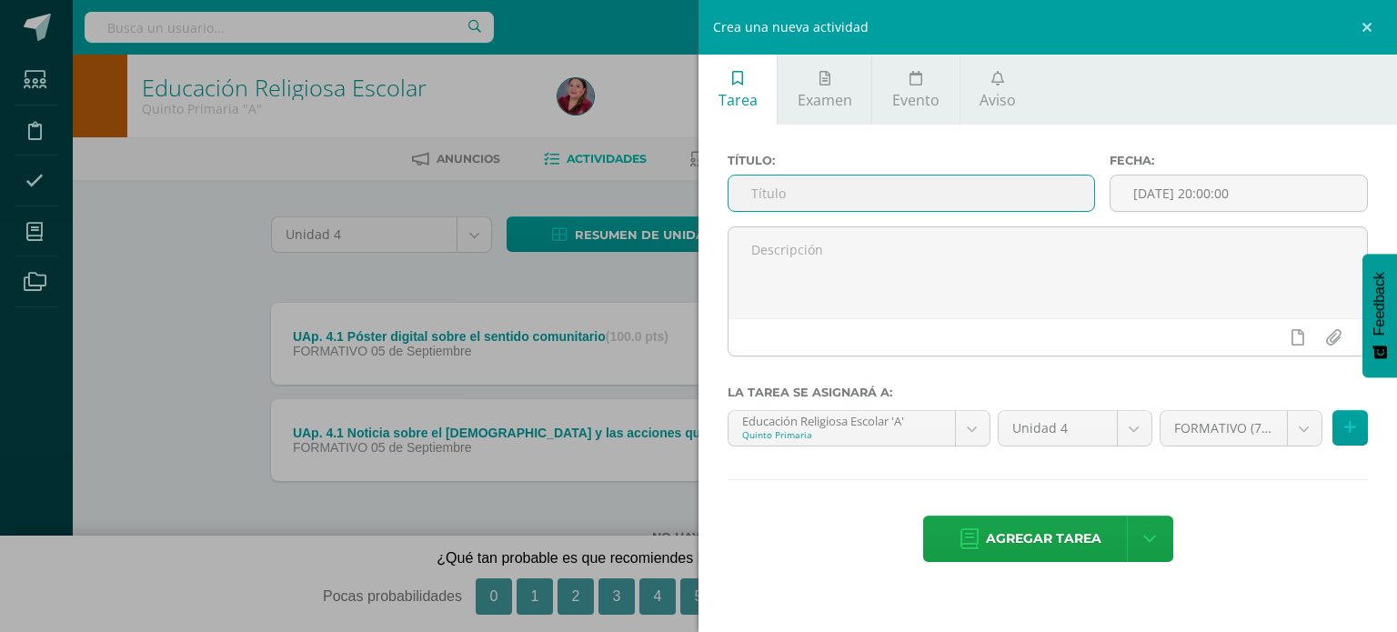
click at [895, 188] on input "text" at bounding box center [911, 193] width 366 height 35
paste input "UAp. 4.2"
type input "UAp. 4.2 Evaluación Sumativa"
click at [1299, 439] on body "La tarea UAp. 4.2 Evaluación Sumativa fue eliminada exitosamente. Estudiantes D…" at bounding box center [698, 301] width 1397 height 602
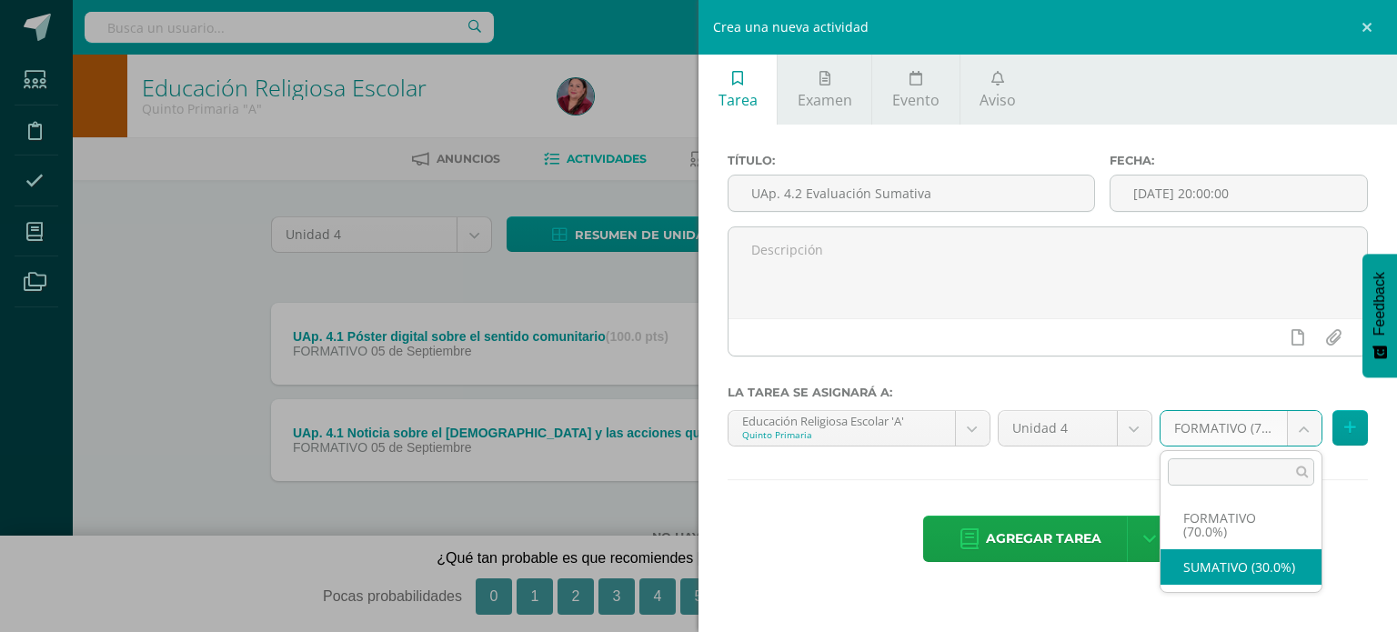
select select "208250"
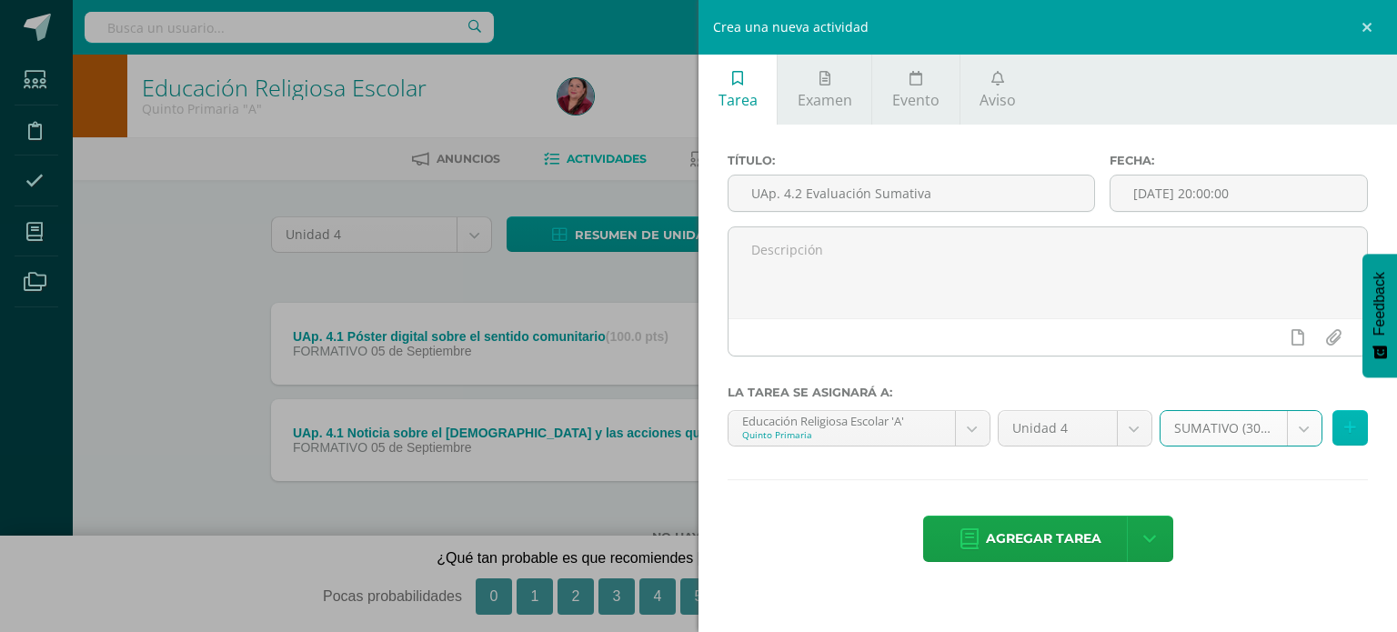
click at [1346, 436] on button at bounding box center [1349, 427] width 35 height 35
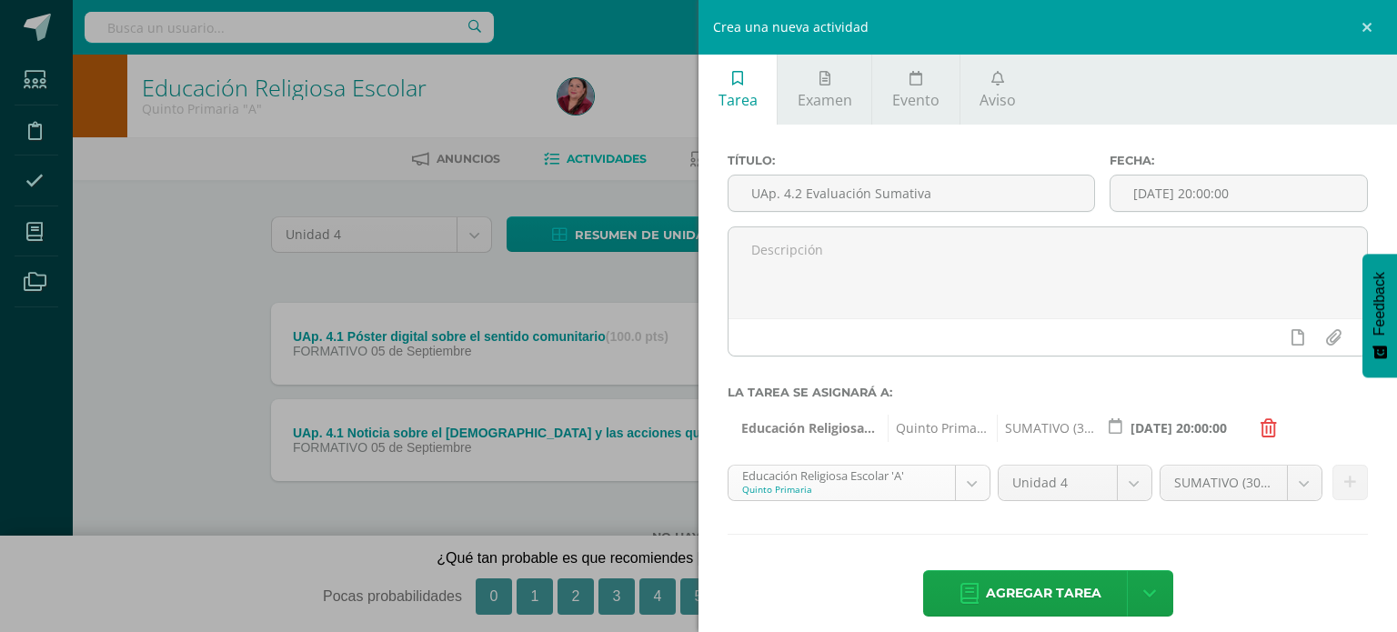
click at [964, 482] on body "La tarea UAp. 4.2 Evaluación Sumativa fue eliminada exitosamente. Estudiantes D…" at bounding box center [698, 301] width 1397 height 602
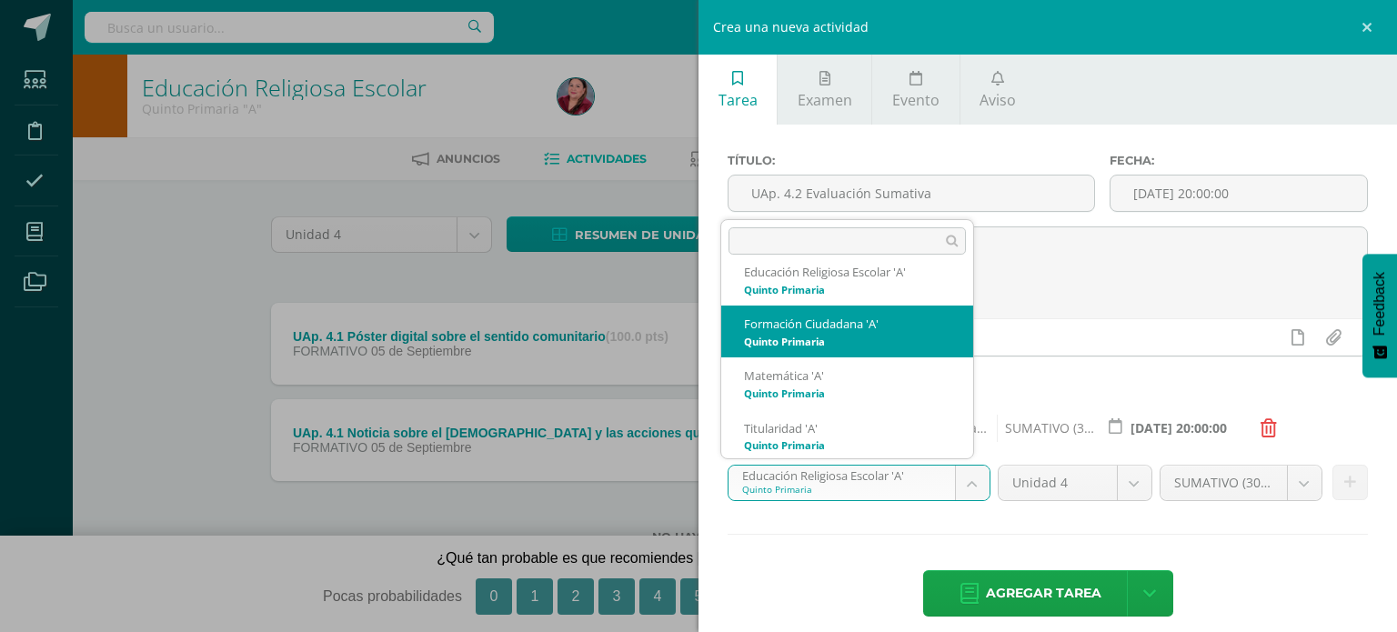
scroll to position [196, 0]
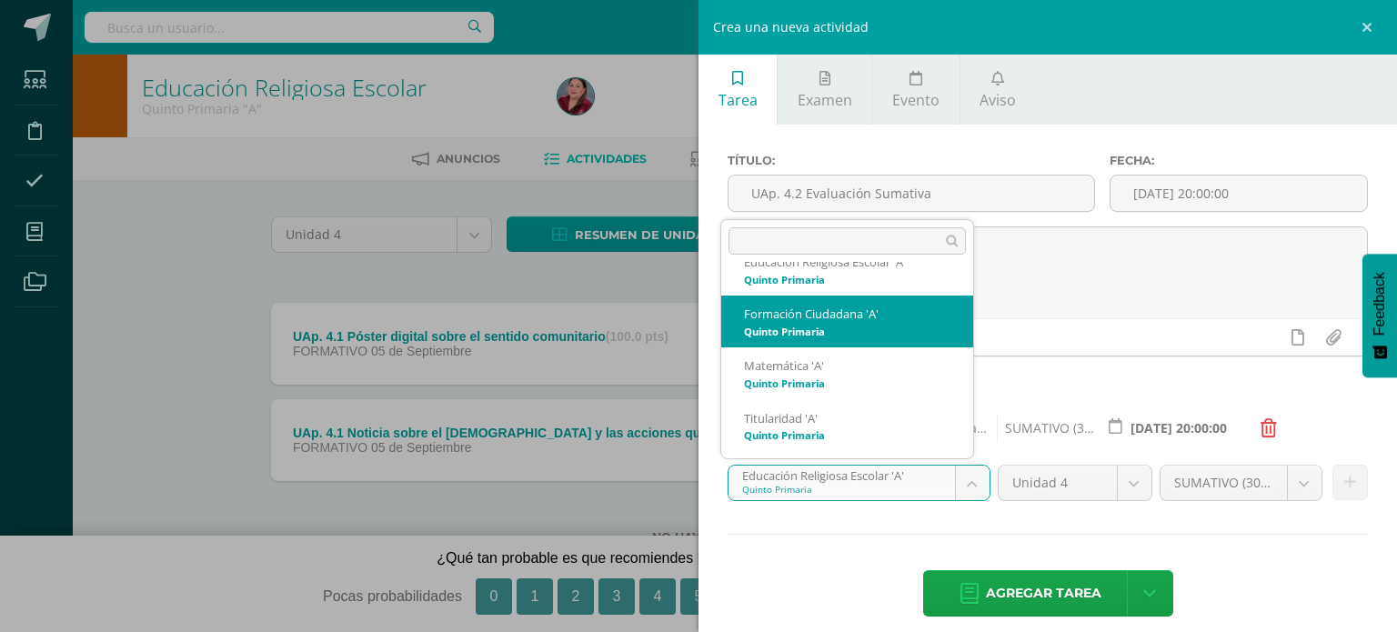
select select "208303"
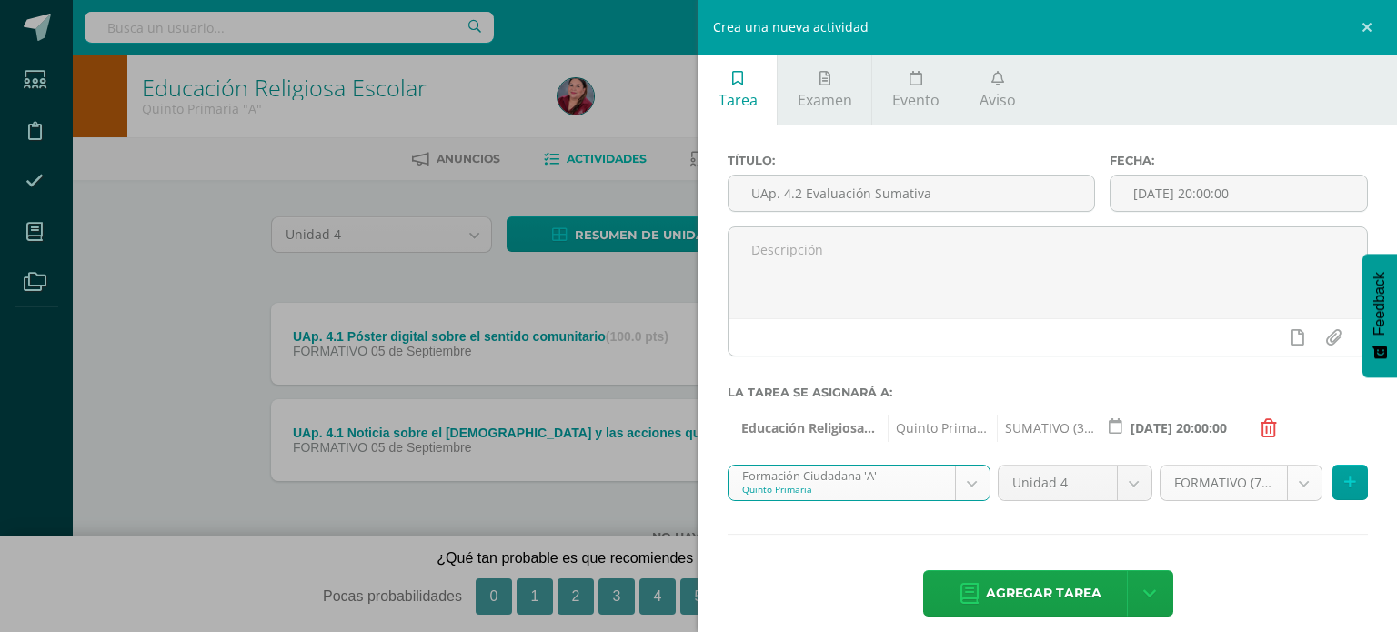
click at [1295, 486] on body "La tarea UAp. 4.2 Evaluación Sumativa fue eliminada exitosamente. Estudiantes D…" at bounding box center [698, 301] width 1397 height 602
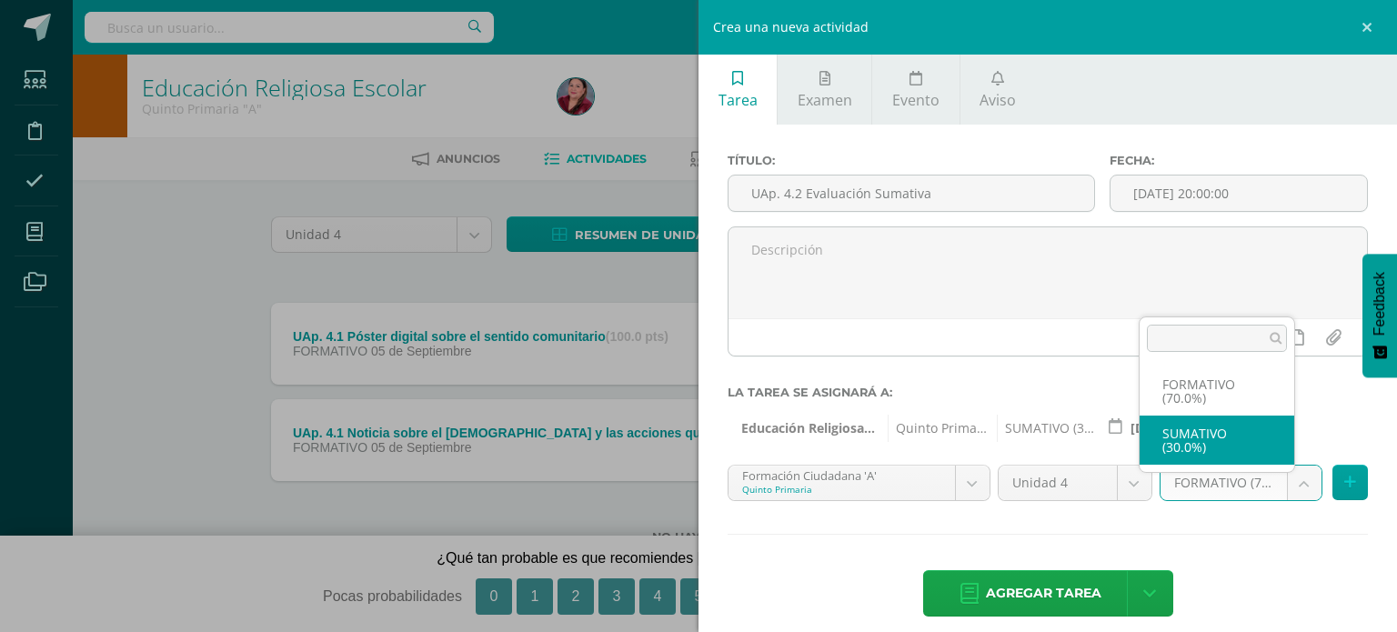
select select "208315"
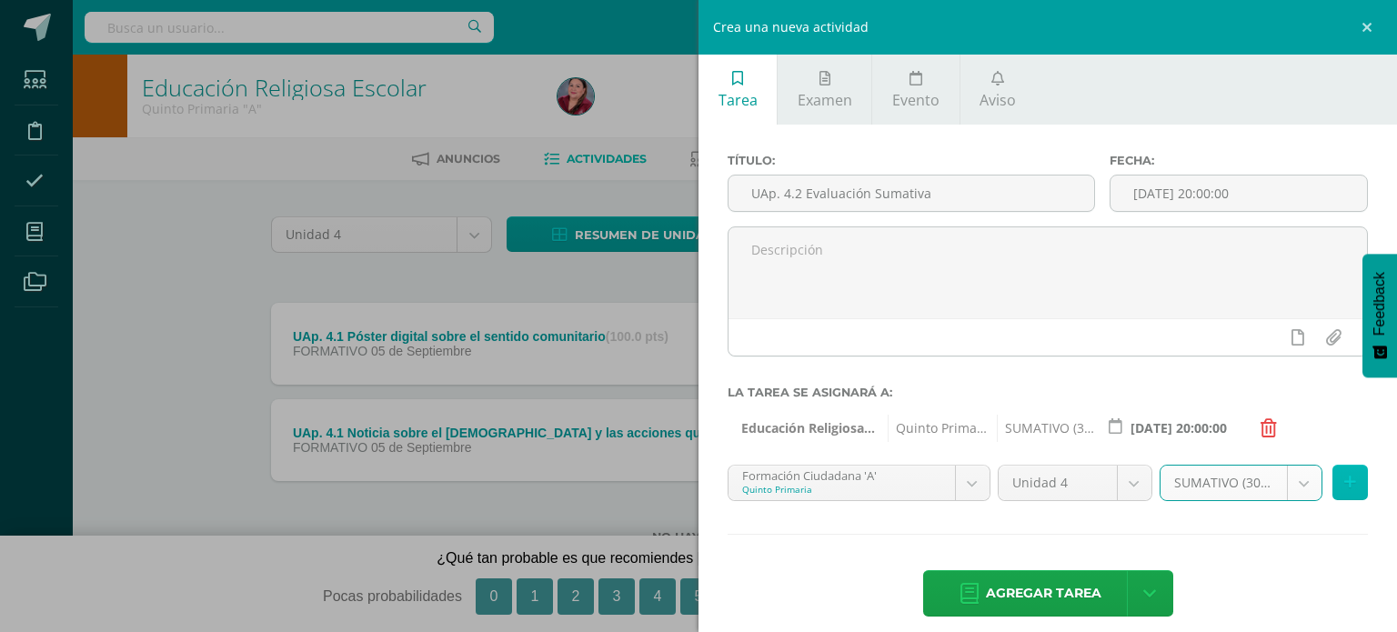
click at [1346, 476] on button at bounding box center [1349, 482] width 35 height 35
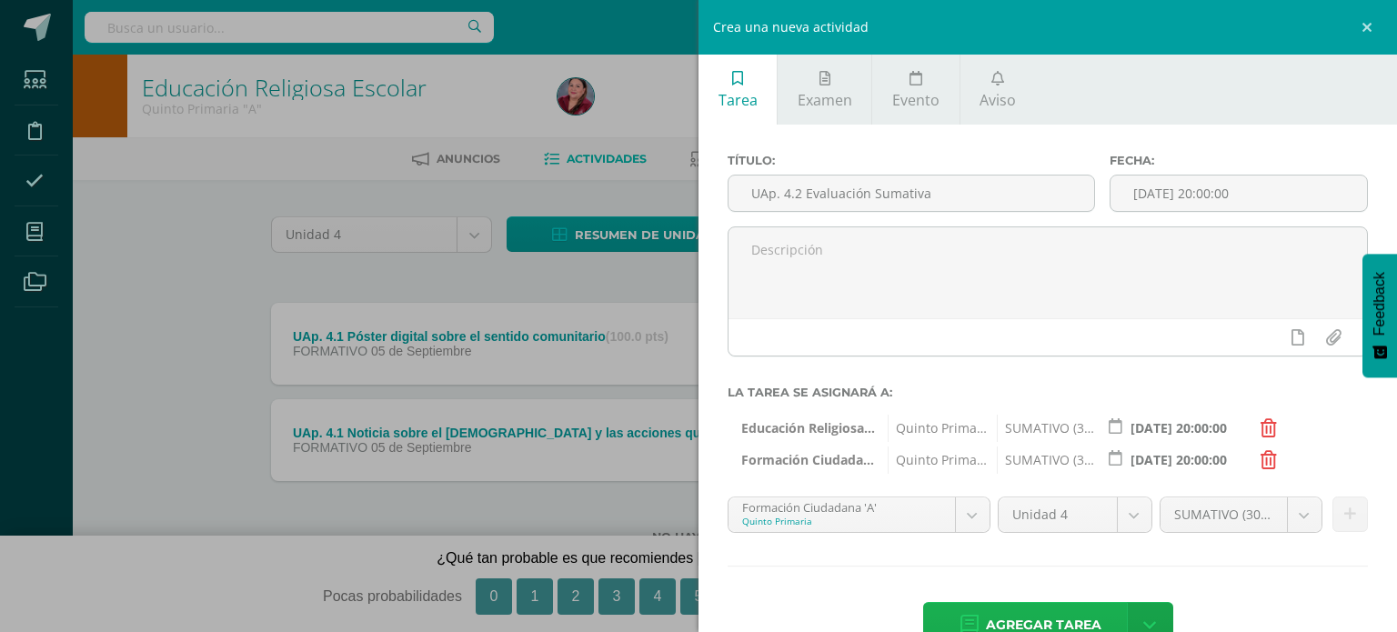
click at [1041, 617] on span "Agregar tarea" at bounding box center [1043, 625] width 115 height 45
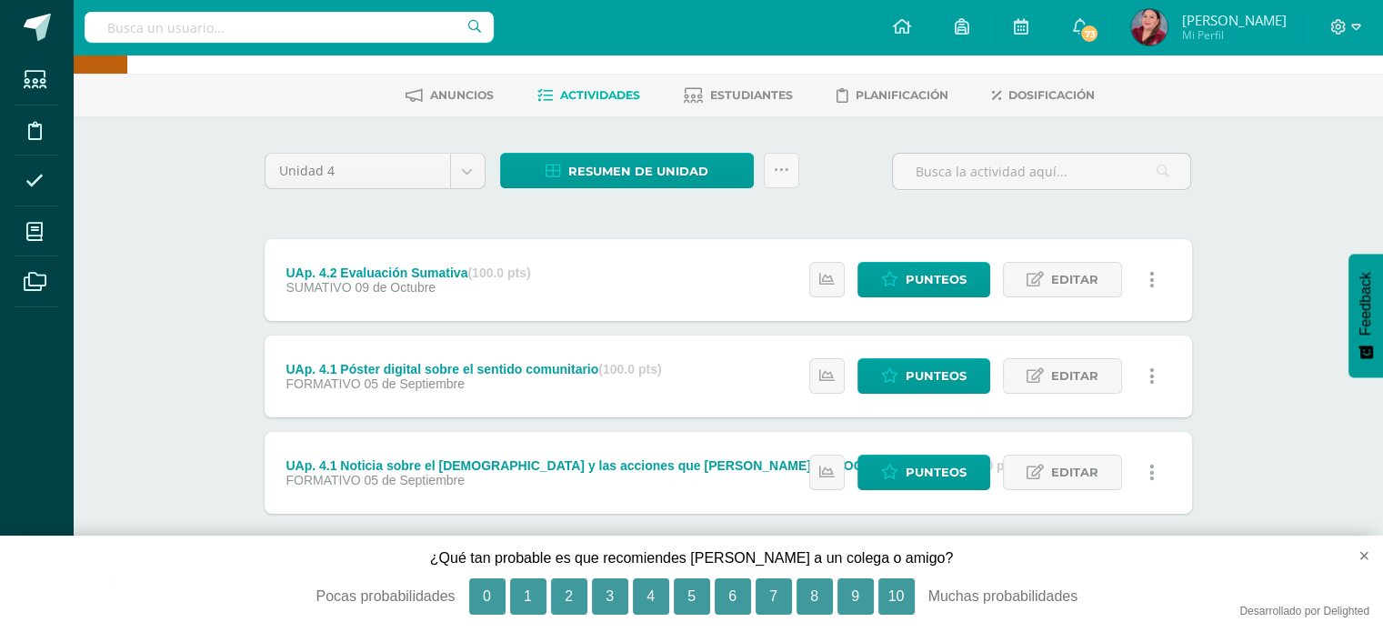
scroll to position [65, 0]
